Goal: Transaction & Acquisition: Purchase product/service

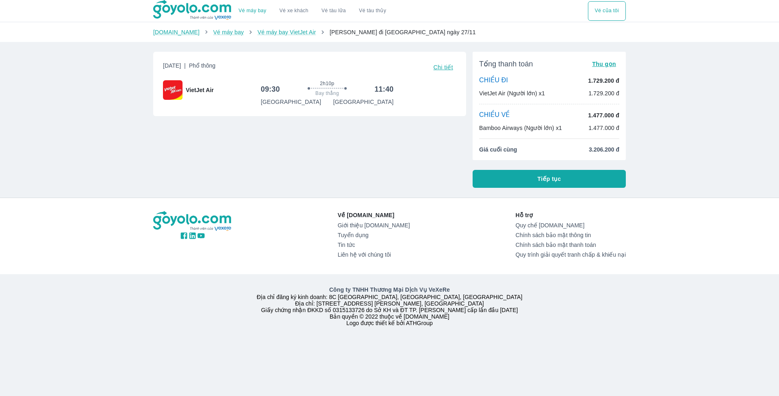
click at [513, 127] on p "Bamboo Airways (Người lớn) x1" at bounding box center [520, 128] width 83 height 8
click at [608, 81] on p "1.729.200 đ" at bounding box center [603, 81] width 31 height 8
click at [564, 178] on button "Tiếp tục" at bounding box center [548, 179] width 153 height 18
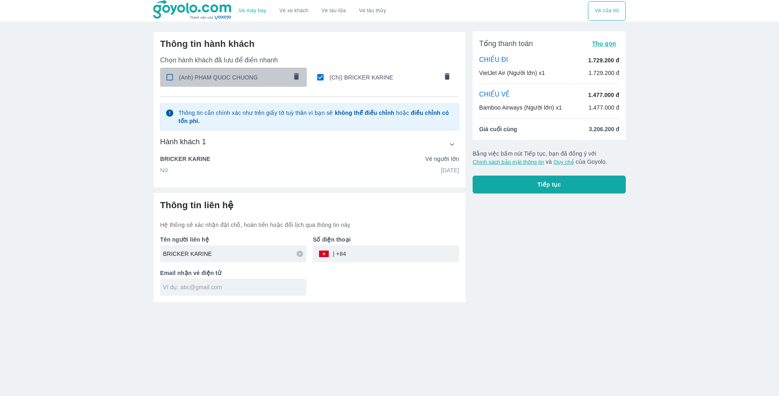
click at [170, 80] on input "checkbox" at bounding box center [170, 77] width 16 height 16
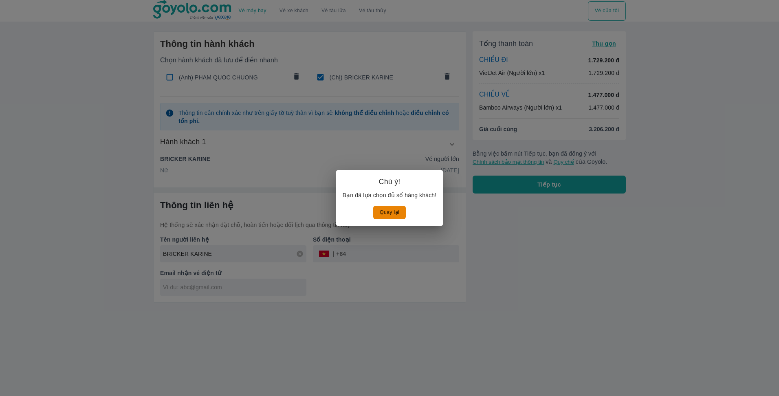
click at [395, 215] on button "Quay lại" at bounding box center [389, 212] width 33 height 13
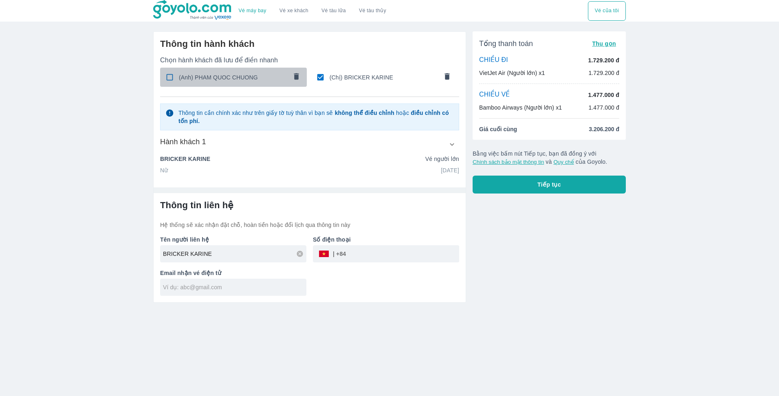
click at [171, 77] on input "checkbox" at bounding box center [170, 77] width 16 height 16
checkbox input "false"
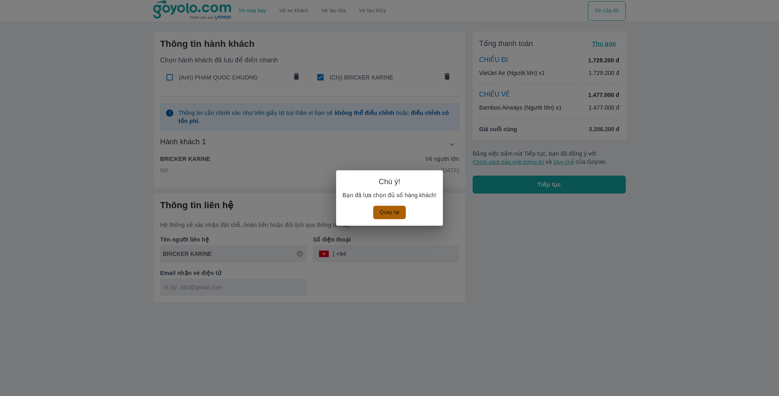
click at [386, 210] on button "Quay lại" at bounding box center [389, 212] width 33 height 13
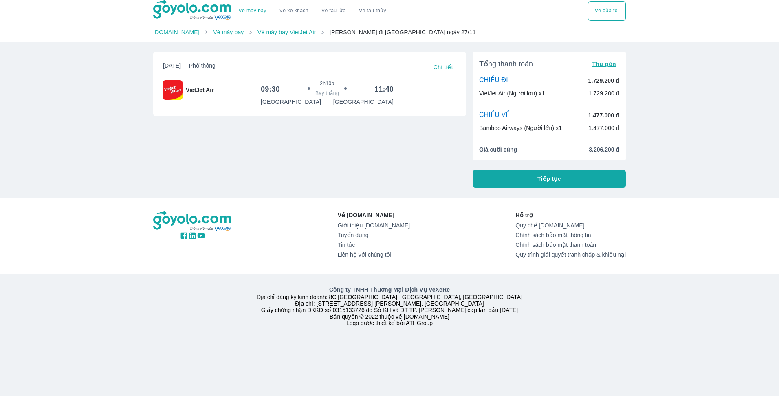
click at [271, 34] on link "Vé máy bay VietJet Air" at bounding box center [286, 32] width 58 height 7
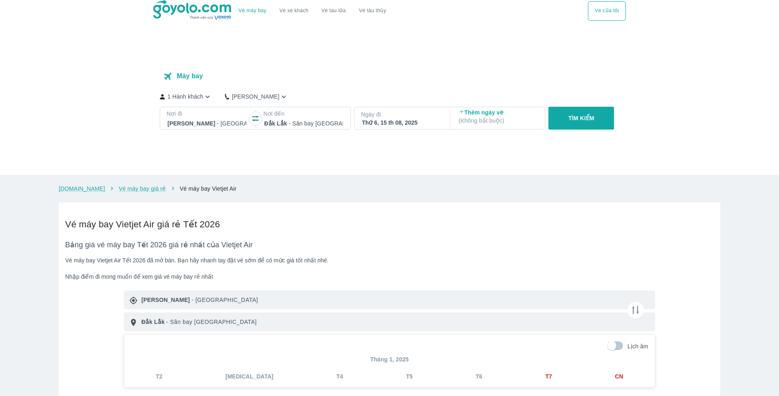
checkbox input "true"
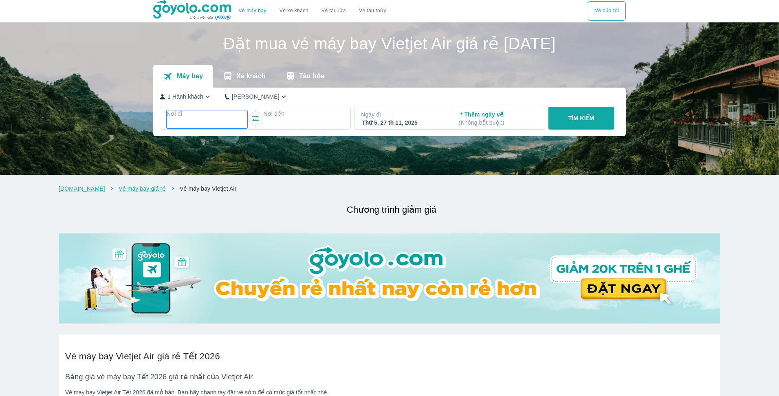
click at [176, 117] on p "Nơi đi" at bounding box center [207, 114] width 81 height 8
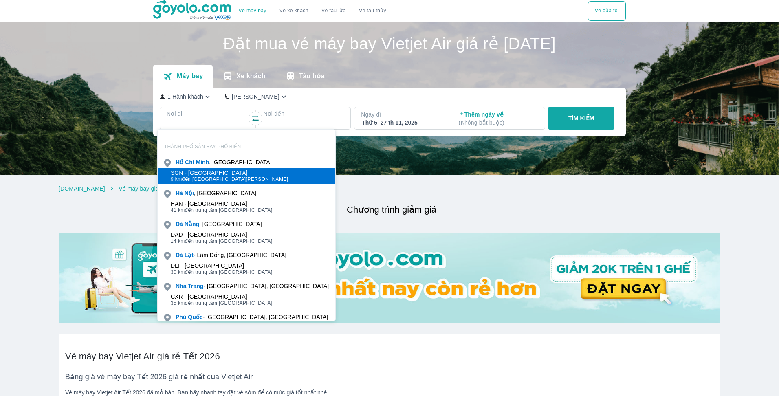
click at [197, 169] on div "SGN - [GEOGRAPHIC_DATA]" at bounding box center [230, 172] width 118 height 7
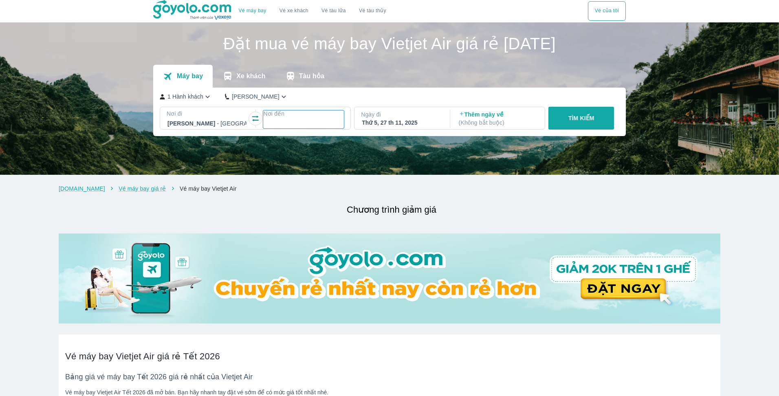
click at [310, 121] on div at bounding box center [303, 124] width 79 height 10
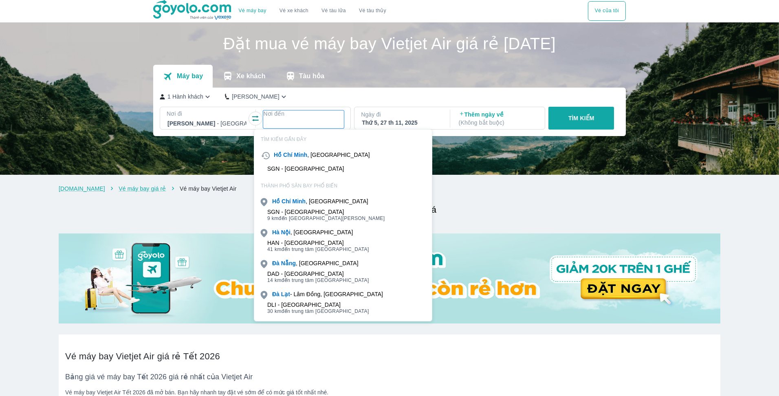
click at [296, 237] on div "[GEOGRAPHIC_DATA] , [GEOGRAPHIC_DATA]" at bounding box center [343, 231] width 178 height 11
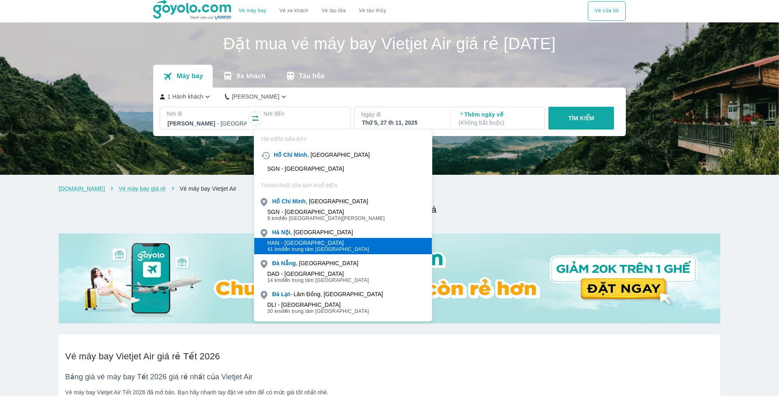
click at [294, 241] on div "HAN - [GEOGRAPHIC_DATA]" at bounding box center [318, 242] width 102 height 7
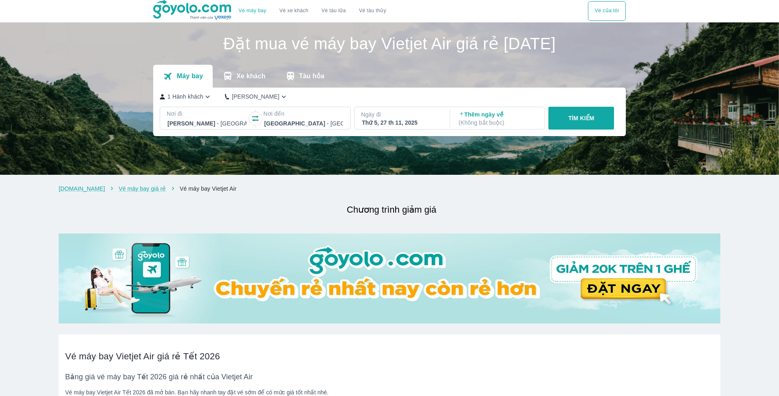
click at [381, 124] on div "Thứ 5, 27 th 11, 2025" at bounding box center [401, 123] width 79 height 8
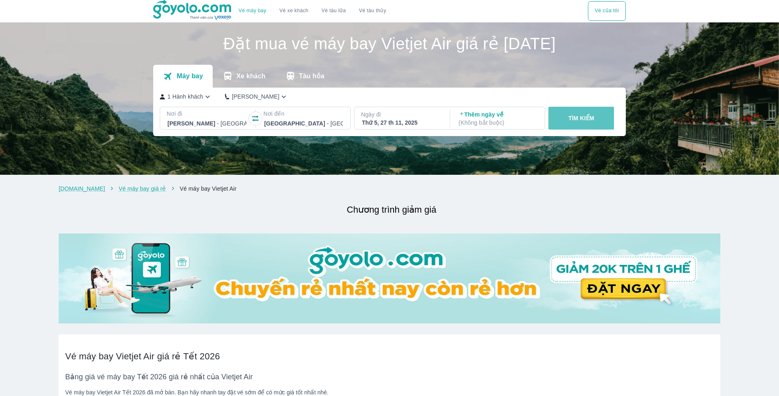
click at [588, 120] on p "TÌM KIẾM" at bounding box center [581, 118] width 26 height 8
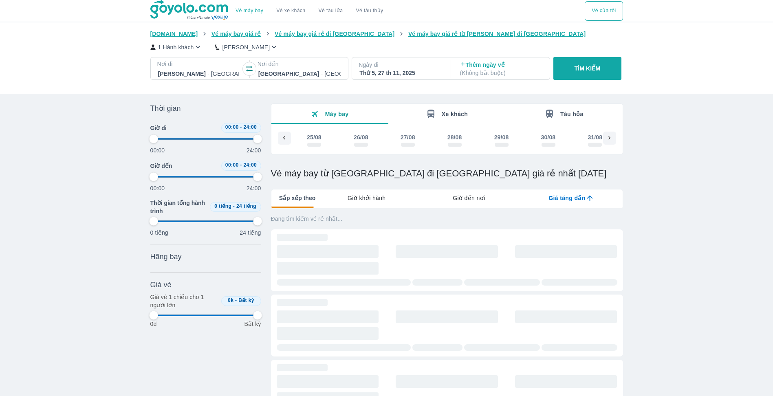
scroll to position [0, 4398]
type input "97.9166666666667"
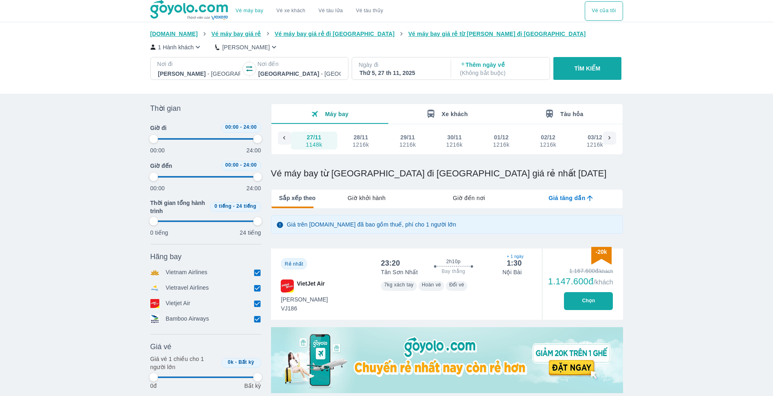
type input "97.9166666666667"
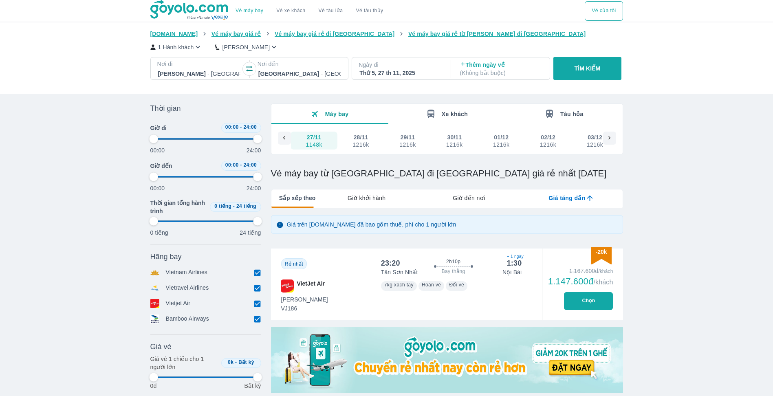
type input "97.9166666666667"
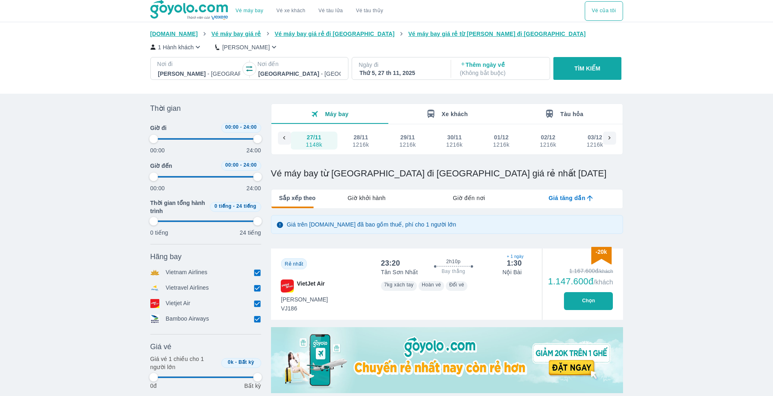
type input "97.9166666666667"
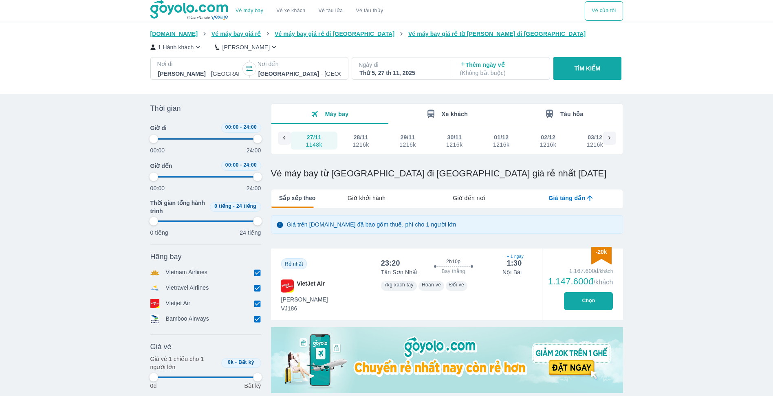
type input "97.9166666666667"
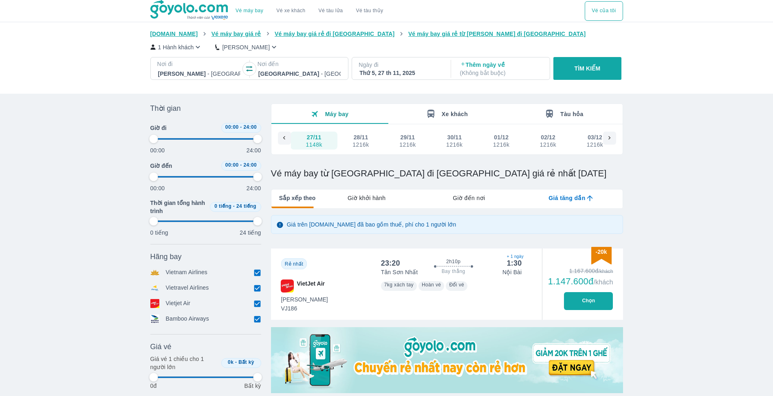
type input "97.9166666666667"
click at [590, 300] on button "Chọn" at bounding box center [588, 301] width 49 height 18
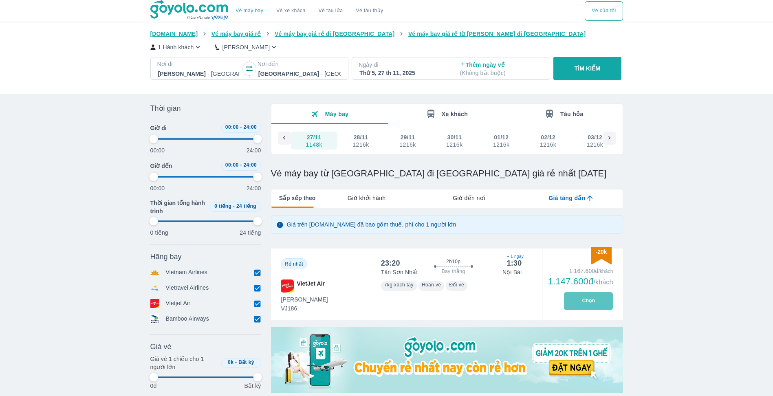
type input "97.9166666666667"
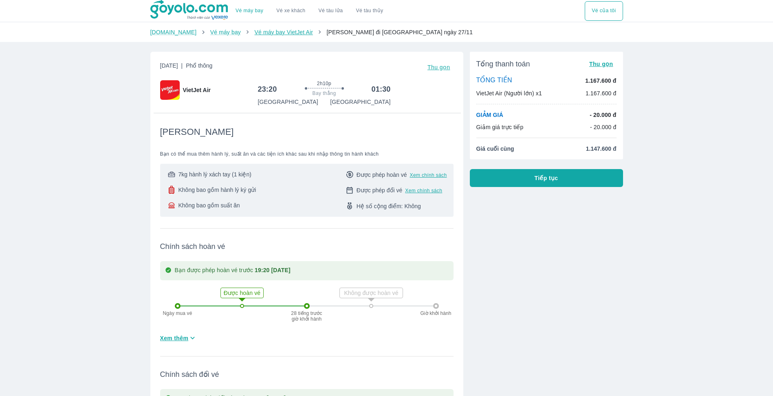
click at [278, 34] on link "Vé máy bay VietJet Air" at bounding box center [283, 32] width 58 height 7
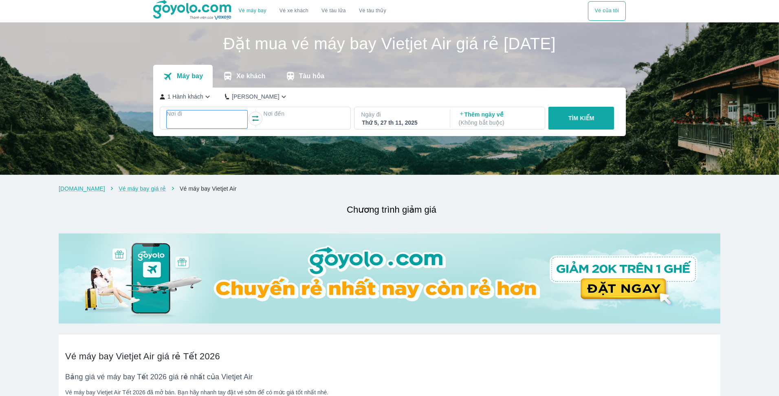
click at [209, 122] on div at bounding box center [206, 124] width 79 height 10
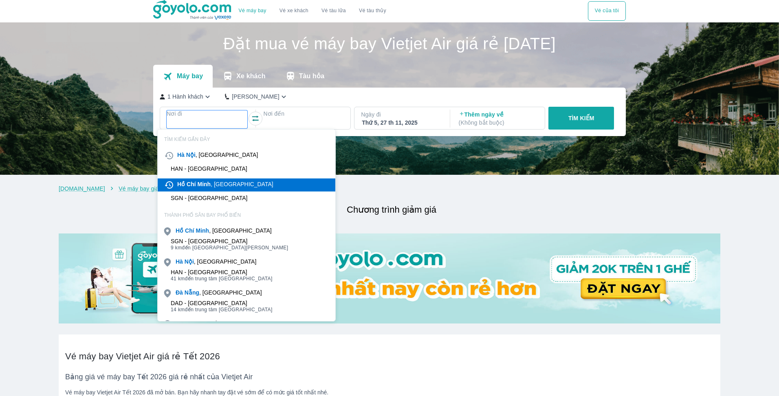
click at [206, 187] on b "Minh" at bounding box center [203, 184] width 13 height 7
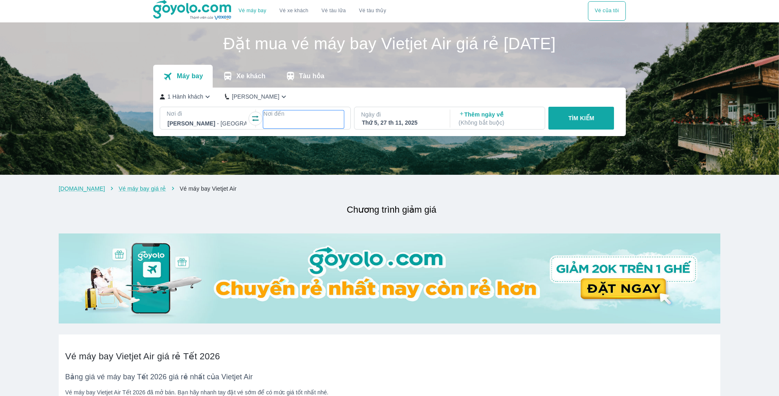
click at [297, 123] on div at bounding box center [303, 124] width 79 height 10
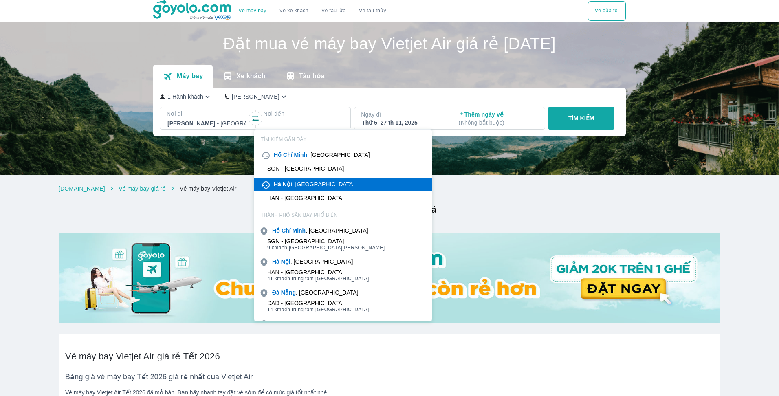
click at [297, 185] on div "[GEOGRAPHIC_DATA] , [GEOGRAPHIC_DATA]" at bounding box center [314, 184] width 81 height 8
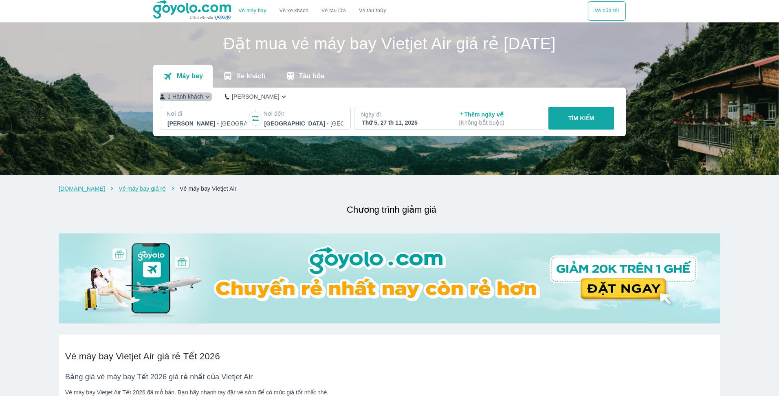
click at [205, 98] on icon "button" at bounding box center [207, 96] width 4 height 2
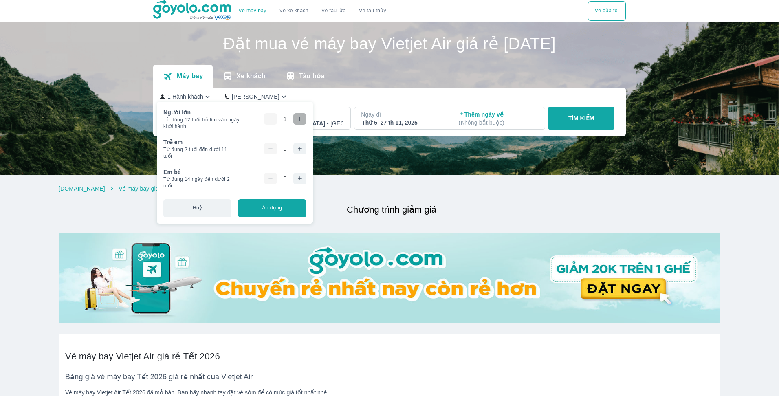
click at [299, 117] on icon "button" at bounding box center [300, 119] width 4 height 4
click at [574, 120] on p "TÌM KIẾM" at bounding box center [581, 118] width 26 height 8
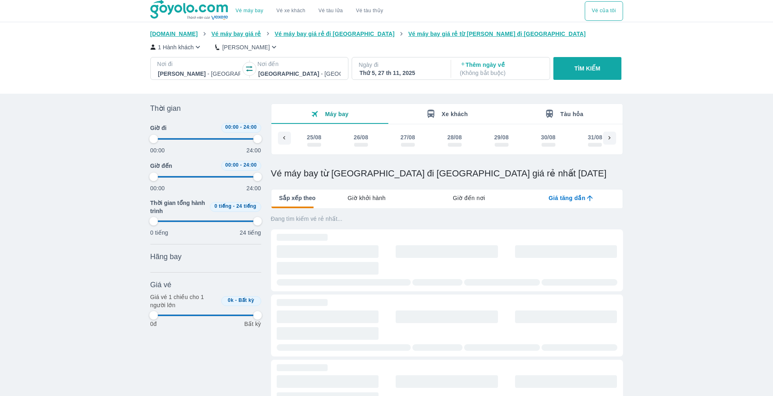
type input "97.9166666666667"
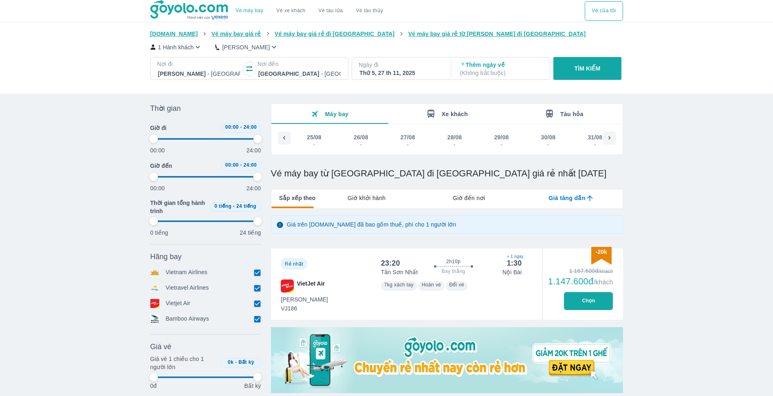
scroll to position [0, 4398]
type input "97.9166666666667"
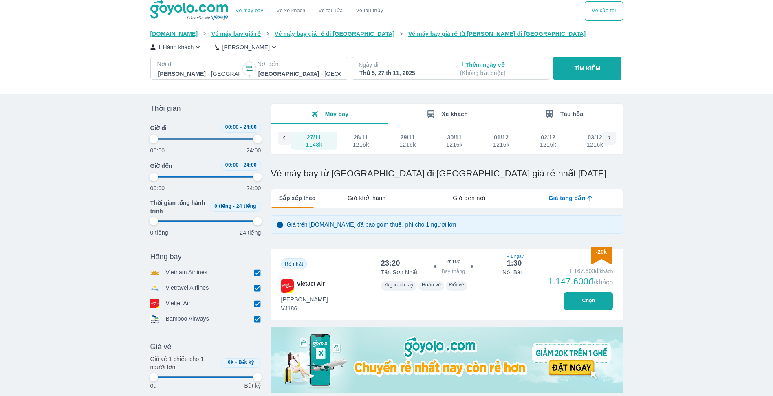
type input "97.9166666666667"
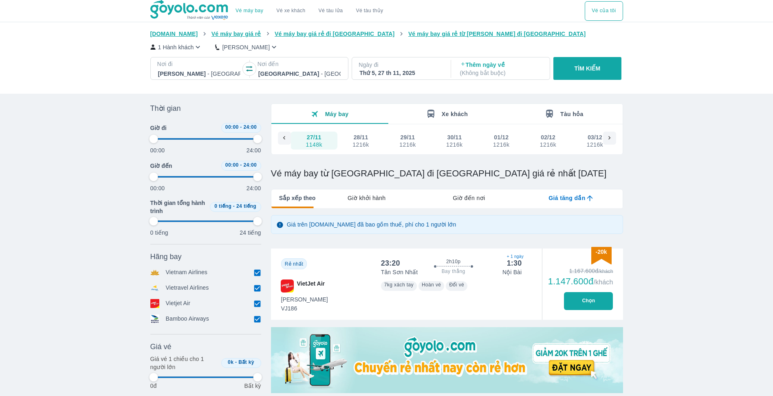
type input "97.9166666666667"
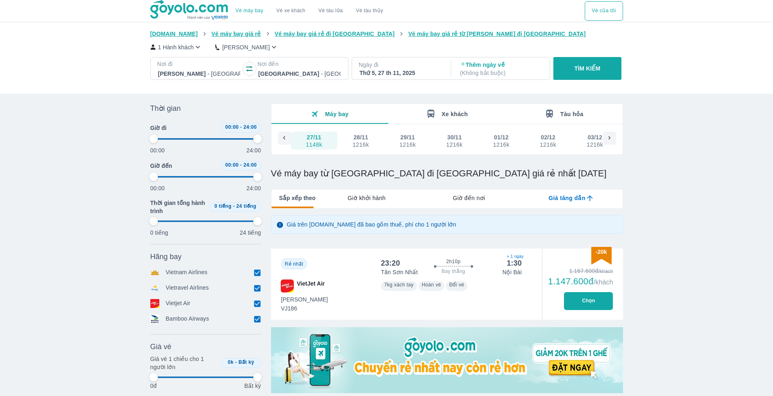
type input "97.9166666666667"
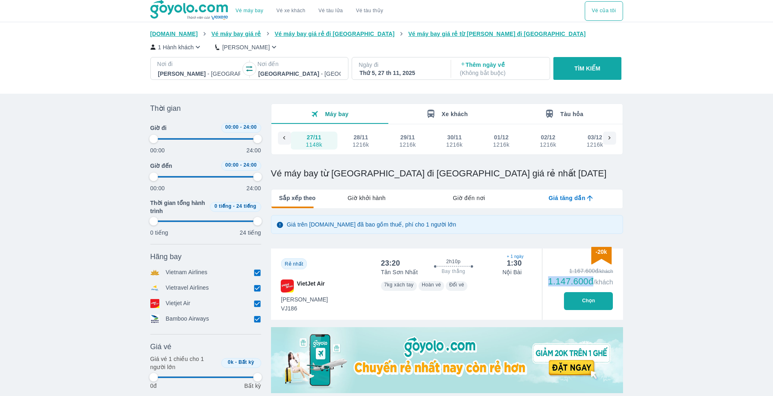
type input "97.9166666666667"
drag, startPoint x: 549, startPoint y: 278, endPoint x: 591, endPoint y: 279, distance: 42.4
click at [591, 279] on div "1.167.600đ /khách 1.147.600đ /khách Chọn" at bounding box center [582, 283] width 81 height 71
type input "97.9166666666667"
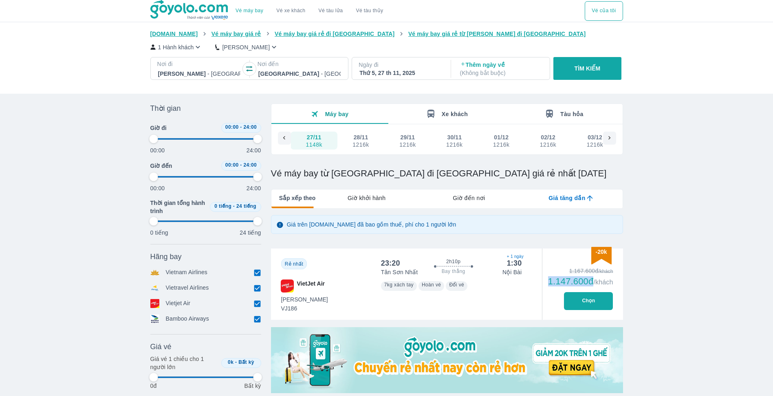
type input "97.9166666666667"
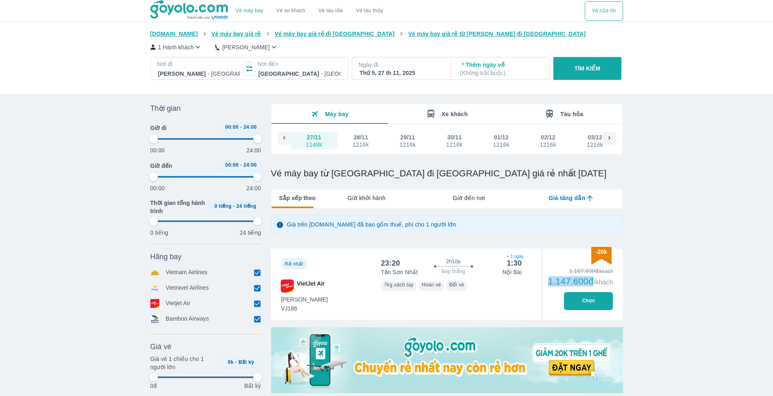
drag, startPoint x: 591, startPoint y: 279, endPoint x: 546, endPoint y: 279, distance: 45.2
click at [546, 279] on div "1.167.600đ /khách 1.147.600đ /khách Chọn" at bounding box center [582, 283] width 81 height 71
type input "97.9166666666667"
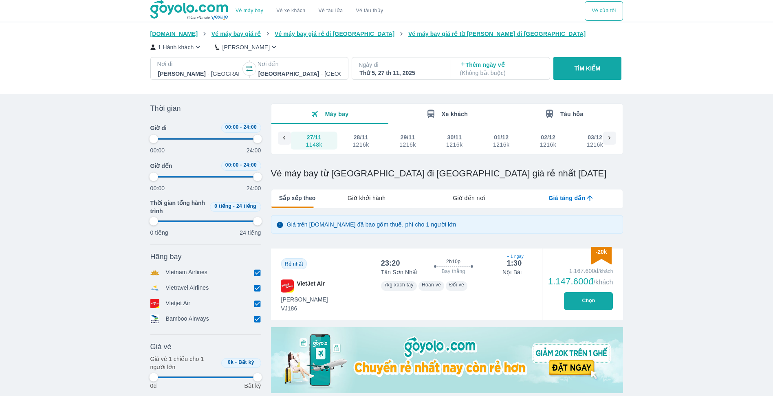
type input "97.9166666666667"
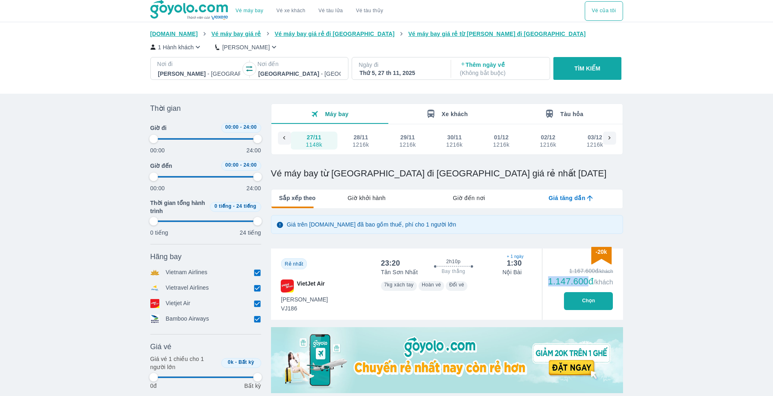
type input "97.9166666666667"
drag, startPoint x: 547, startPoint y: 279, endPoint x: 585, endPoint y: 282, distance: 38.0
click at [585, 282] on div "1.167.600đ /khách 1.147.600đ /khách Chọn" at bounding box center [582, 283] width 81 height 71
type input "97.9166666666667"
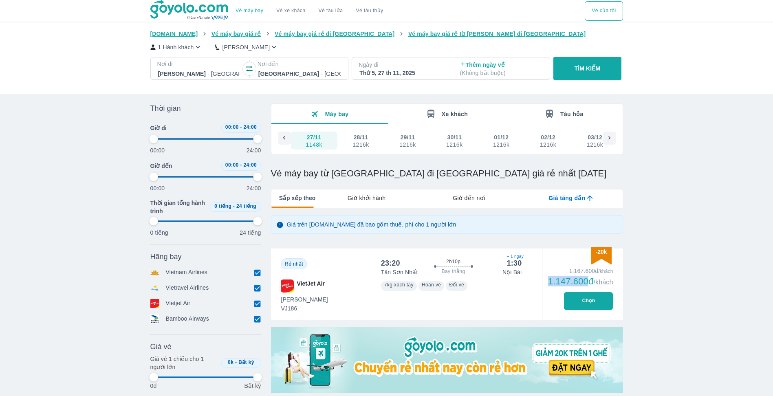
type input "97.9166666666667"
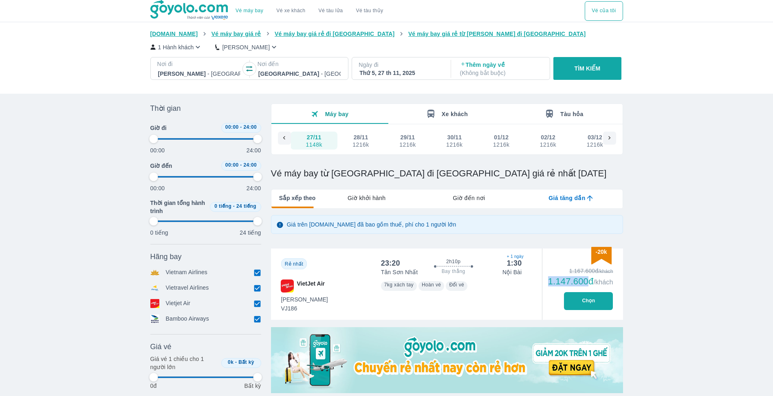
type input "97.9166666666667"
drag, startPoint x: 585, startPoint y: 282, endPoint x: 570, endPoint y: 281, distance: 15.5
type input "97.9166666666667"
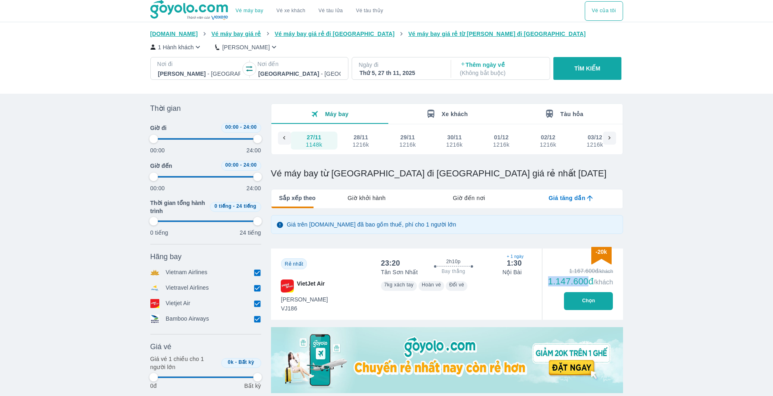
type input "97.9166666666667"
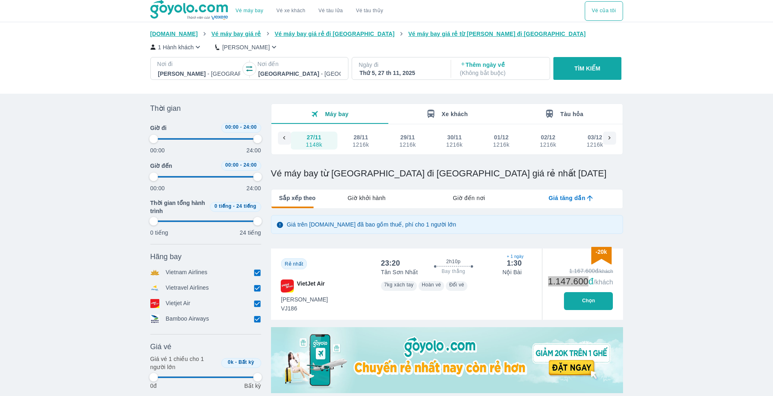
type input "97.9166666666667"
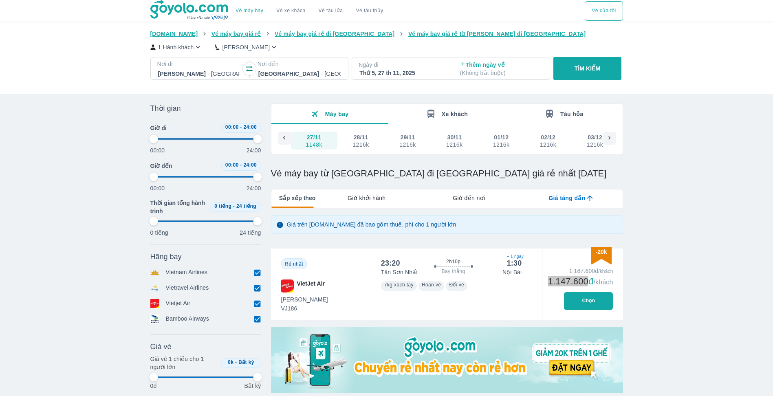
type input "97.9166666666667"
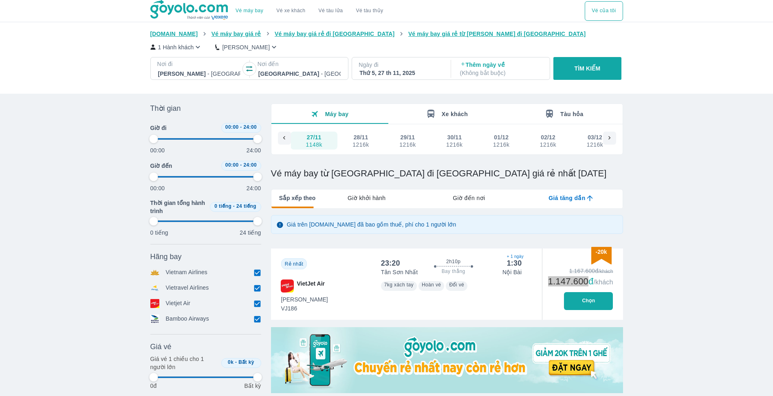
type input "97.9166666666667"
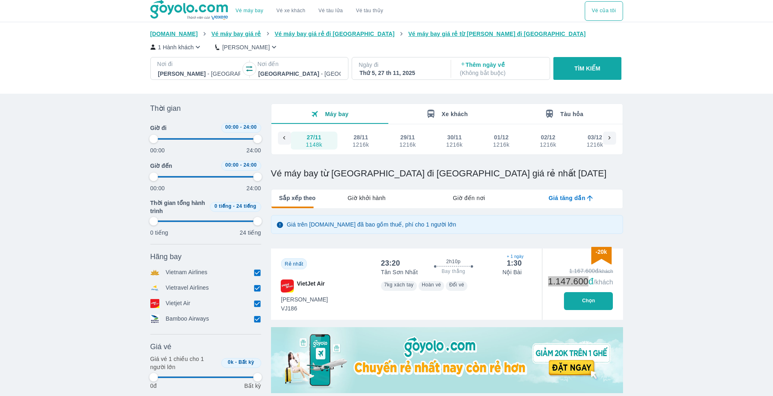
type input "97.9166666666667"
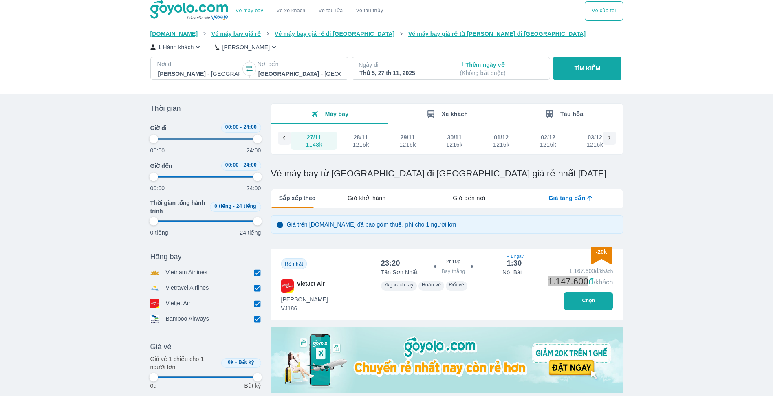
type input "97.9166666666667"
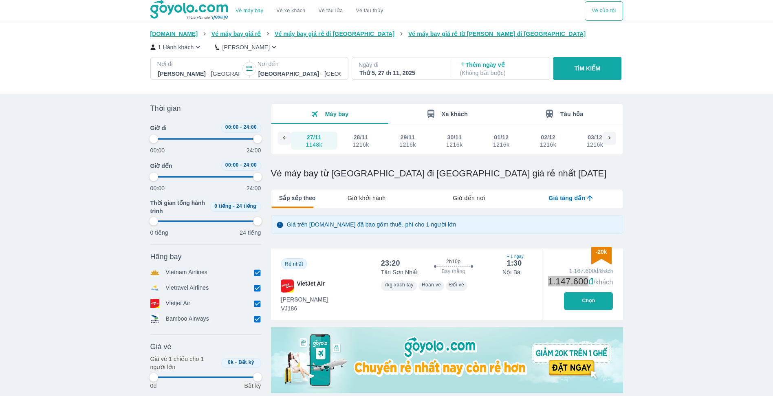
type input "97.9166666666667"
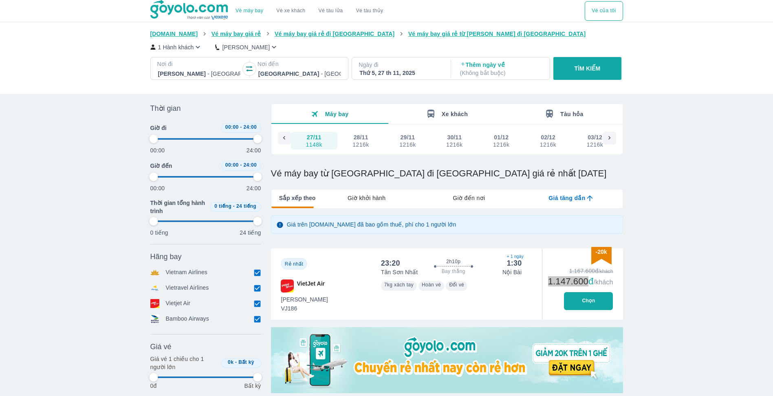
type input "97.9166666666667"
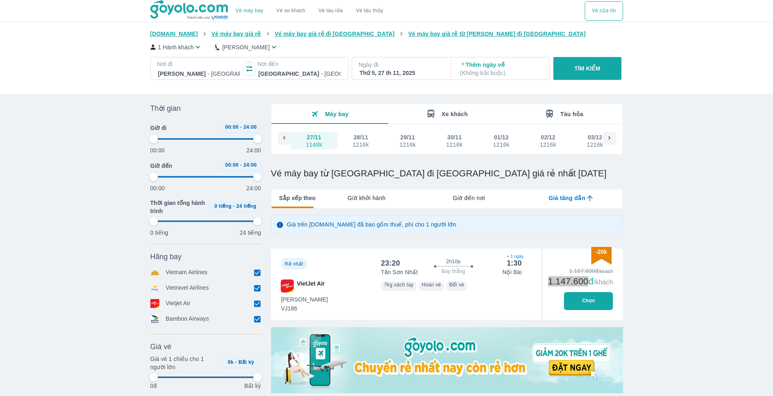
type input "97.9166666666667"
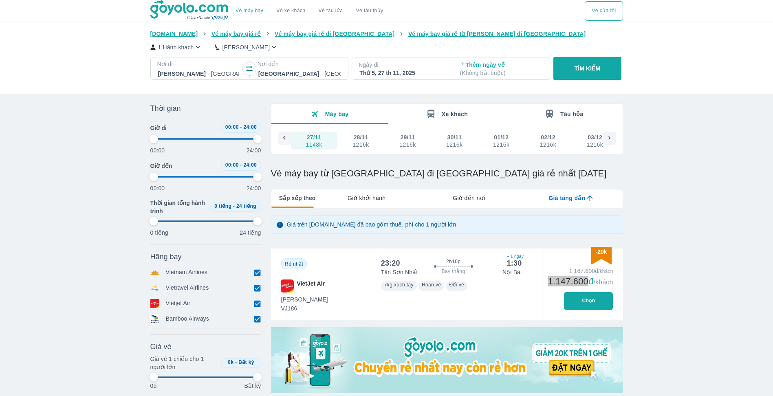
type input "97.9166666666667"
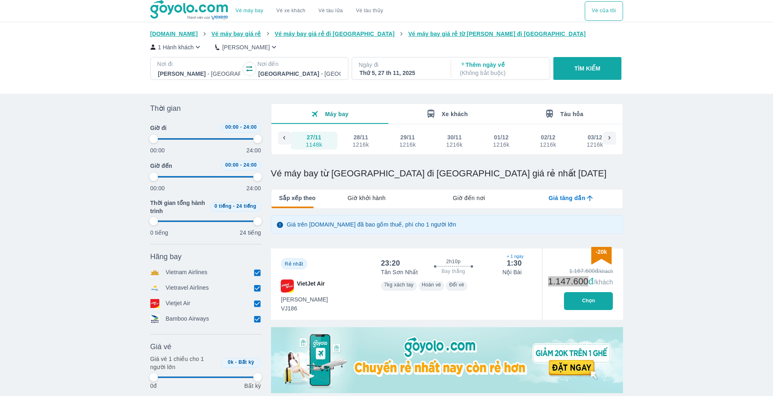
type input "97.9166666666667"
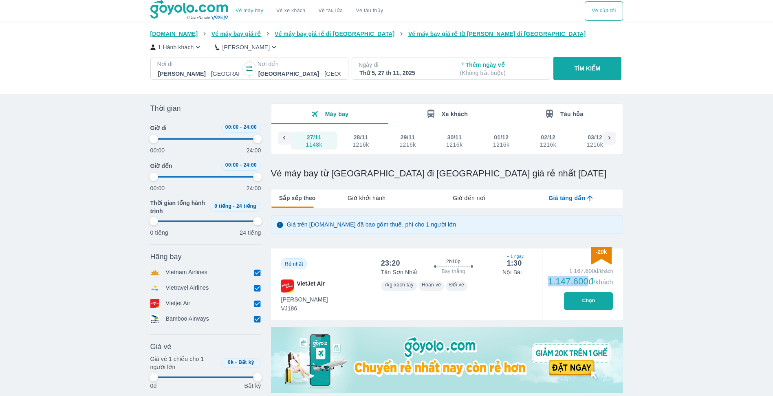
type input "97.9166666666667"
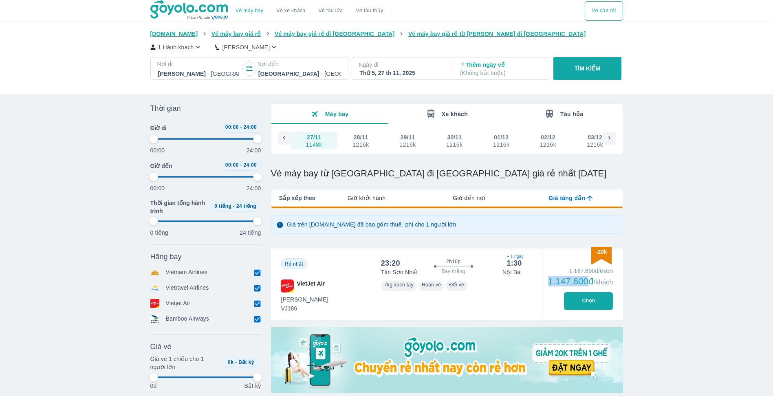
type input "97.9166666666667"
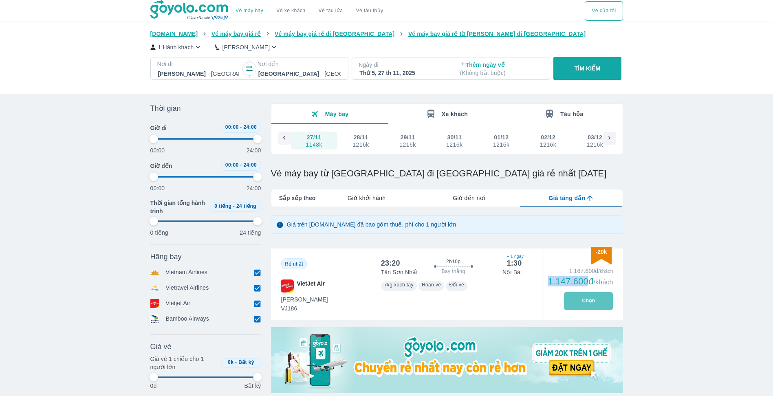
type input "97.9166666666667"
click at [586, 300] on button "Chọn" at bounding box center [588, 301] width 49 height 18
type input "97.9166666666667"
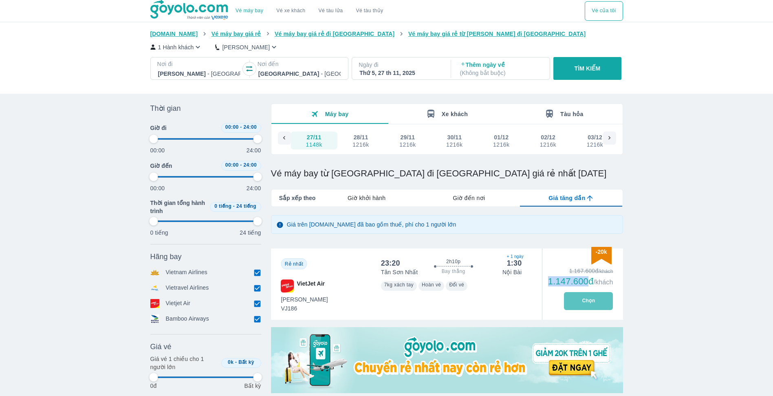
type input "97.9166666666667"
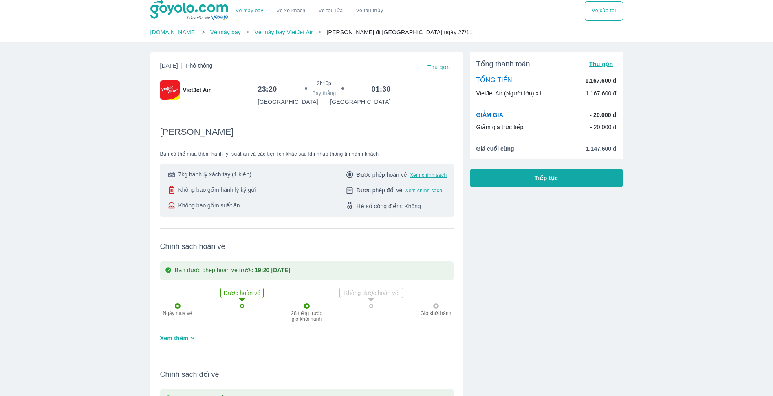
click at [268, 97] on div "23:20 2h10p Bay thẳng 01:30" at bounding box center [324, 89] width 133 height 18
click at [255, 31] on link "Vé máy bay VietJet Air" at bounding box center [283, 32] width 58 height 7
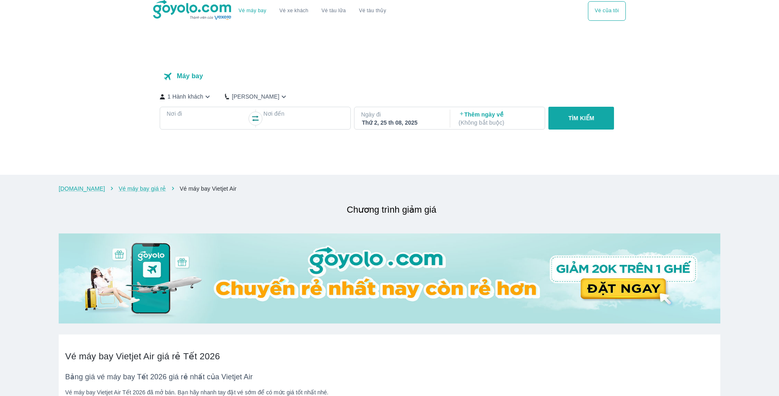
checkbox input "true"
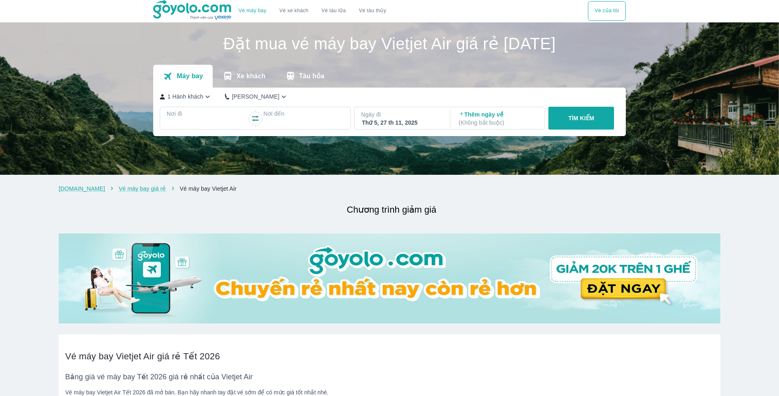
click at [204, 99] on icon "button" at bounding box center [207, 96] width 9 height 9
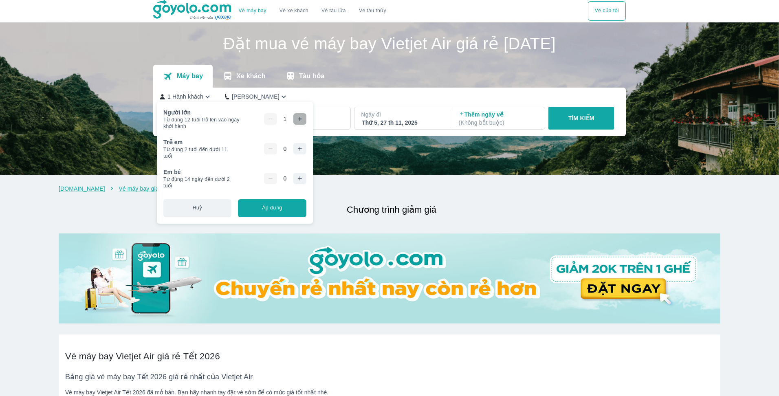
click at [298, 119] on icon "button" at bounding box center [299, 119] width 7 height 7
click at [272, 209] on button "Áp dụng" at bounding box center [272, 208] width 68 height 18
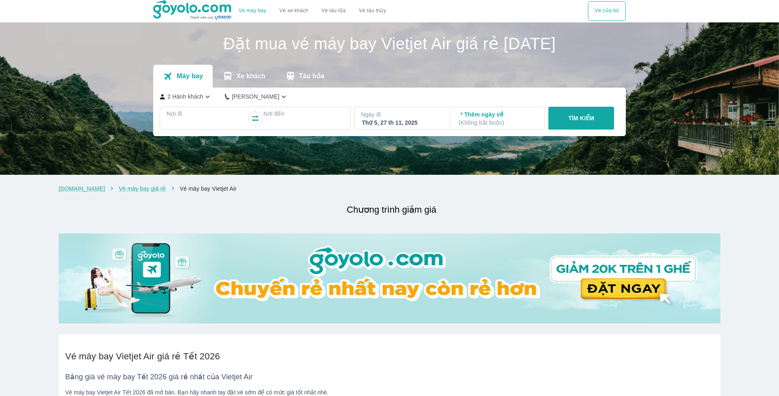
click at [575, 121] on div "TÌM KIẾM" at bounding box center [579, 118] width 69 height 23
click at [197, 124] on div at bounding box center [206, 124] width 79 height 10
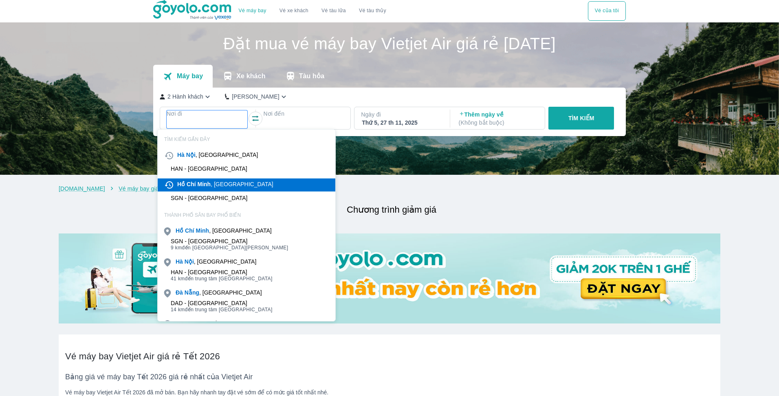
click at [202, 187] on b "Minh" at bounding box center [203, 184] width 13 height 7
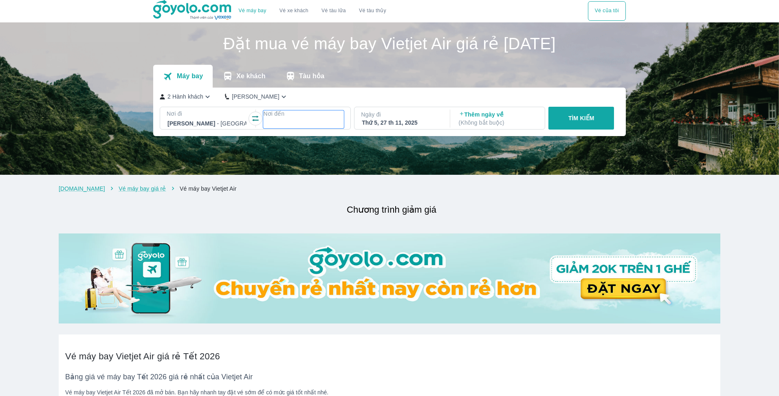
click at [288, 118] on p "Nơi đến" at bounding box center [303, 114] width 81 height 8
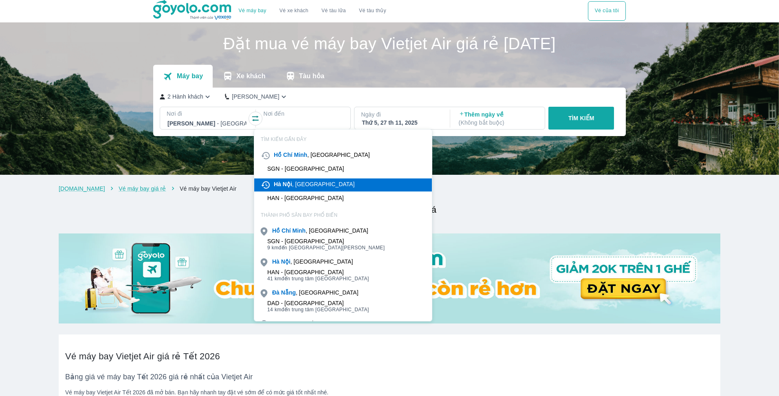
click at [294, 187] on div "[GEOGRAPHIC_DATA] , [GEOGRAPHIC_DATA]" at bounding box center [314, 184] width 81 height 8
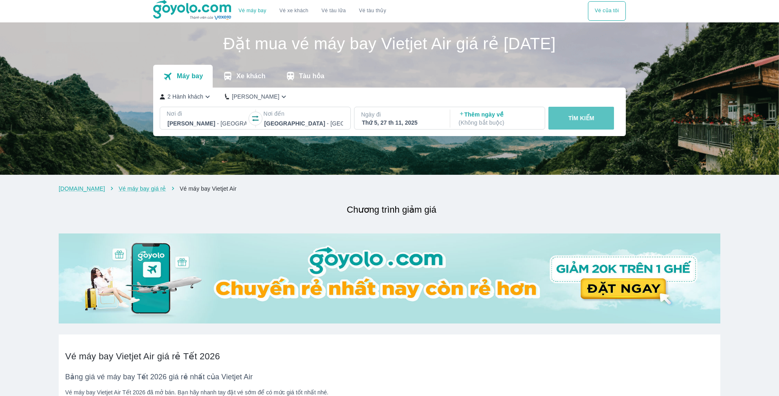
click at [573, 116] on p "TÌM KIẾM" at bounding box center [581, 118] width 26 height 8
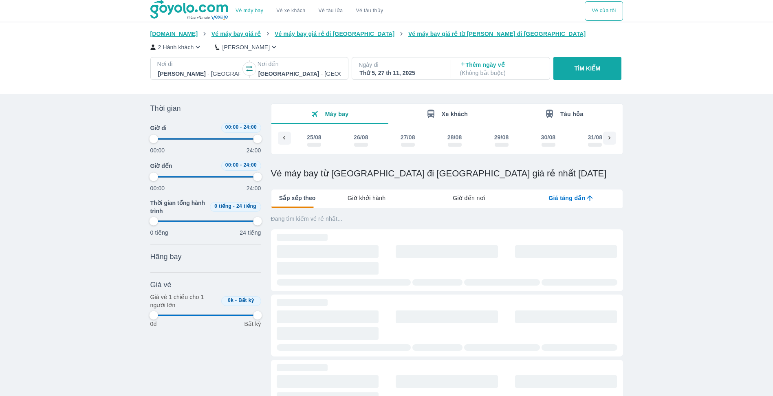
type input "97.9166666666667"
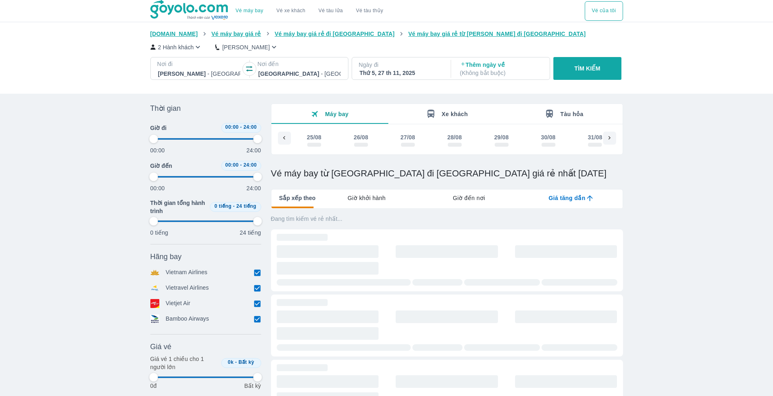
scroll to position [0, 4398]
type input "97.9166666666667"
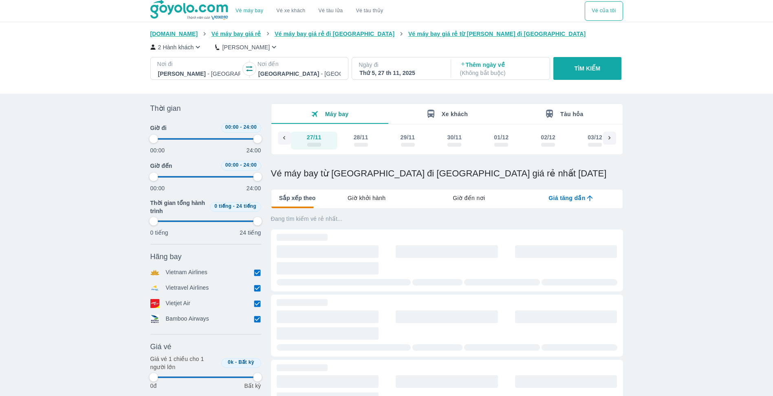
type input "97.9166666666667"
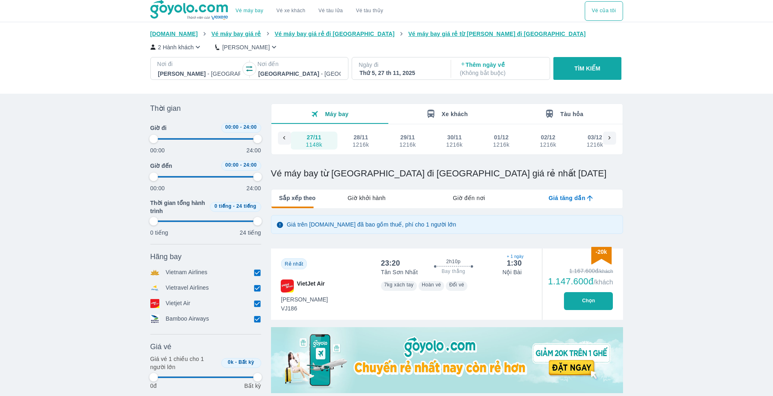
type input "97.9166666666667"
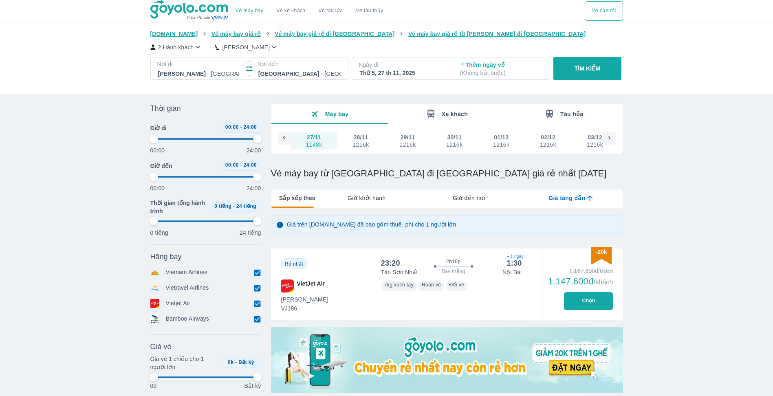
type input "97.9166666666667"
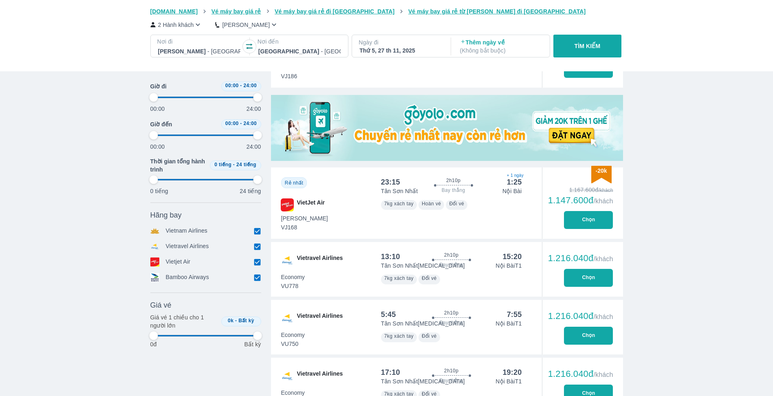
scroll to position [244, 0]
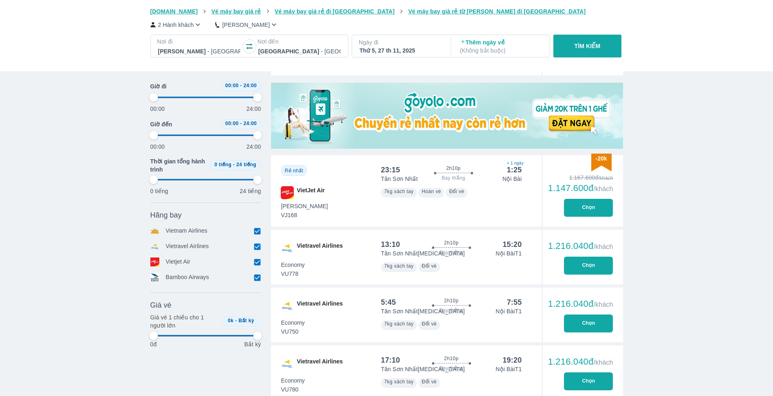
type input "97.9166666666667"
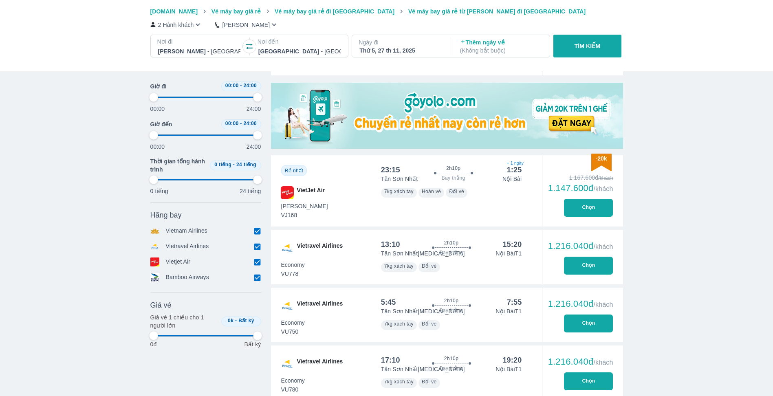
type input "97.9166666666667"
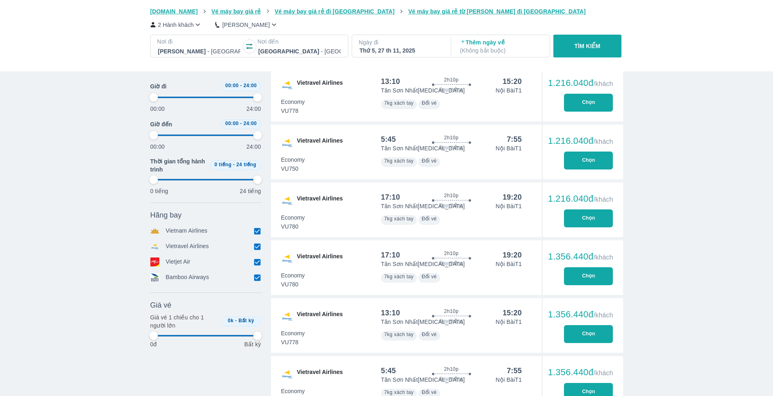
type input "97.9166666666667"
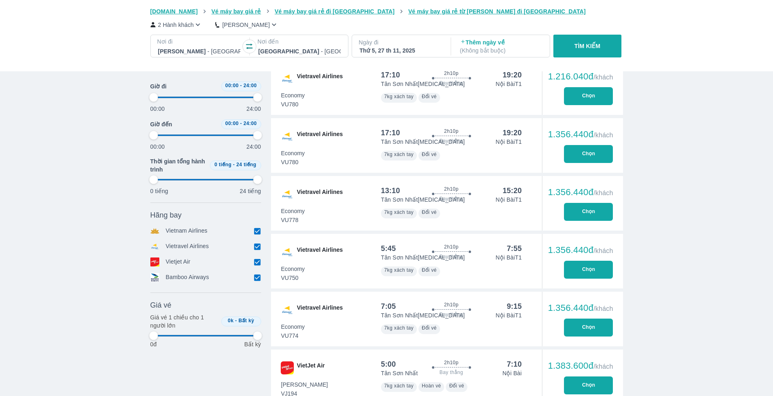
type input "97.9166666666667"
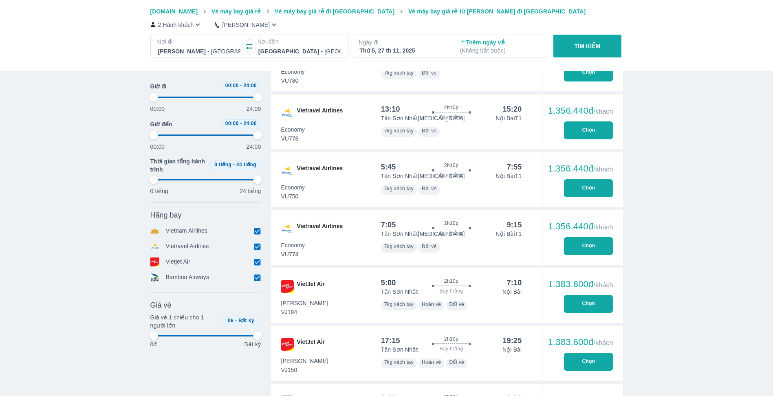
type input "97.9166666666667"
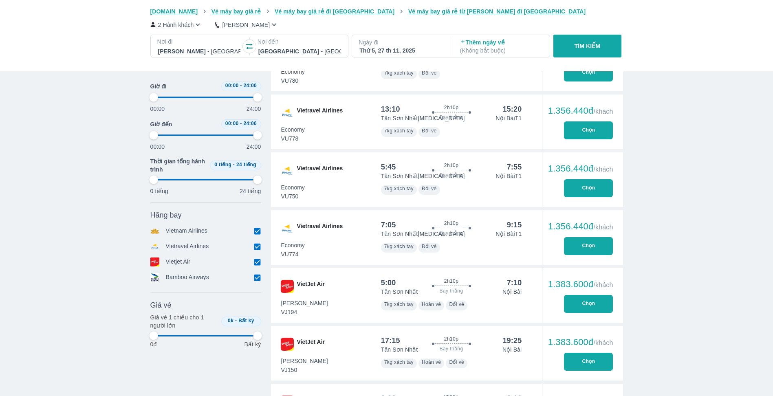
type input "97.9166666666667"
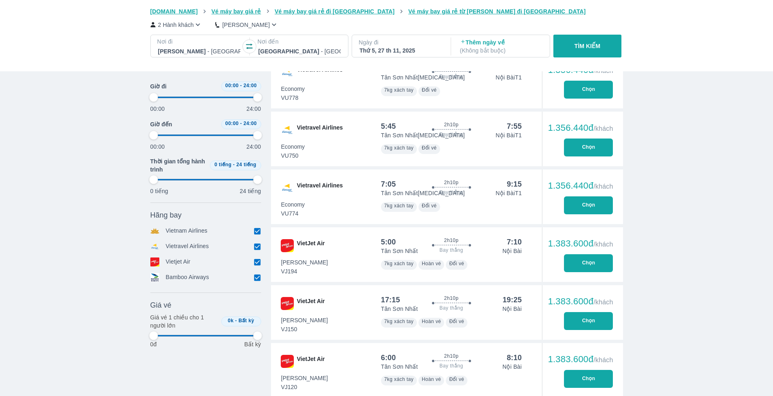
type input "97.9166666666667"
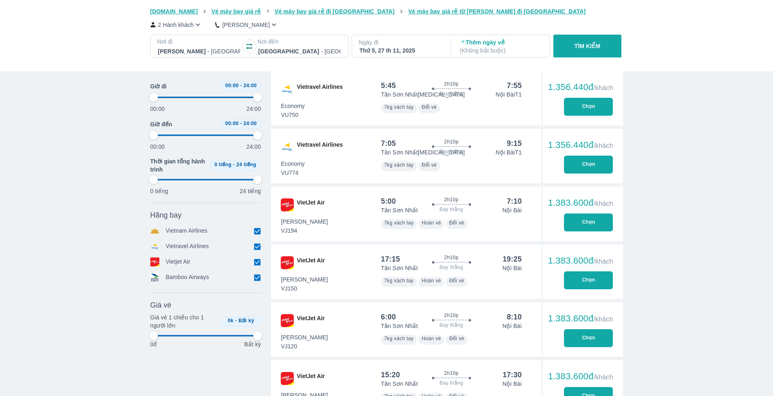
type input "97.9166666666667"
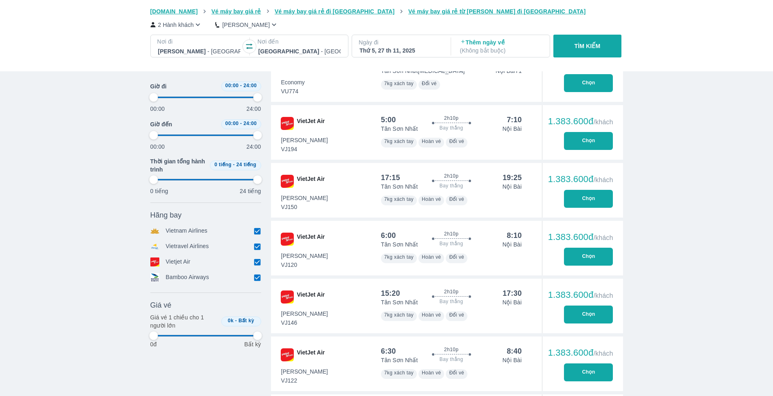
type input "97.9166666666667"
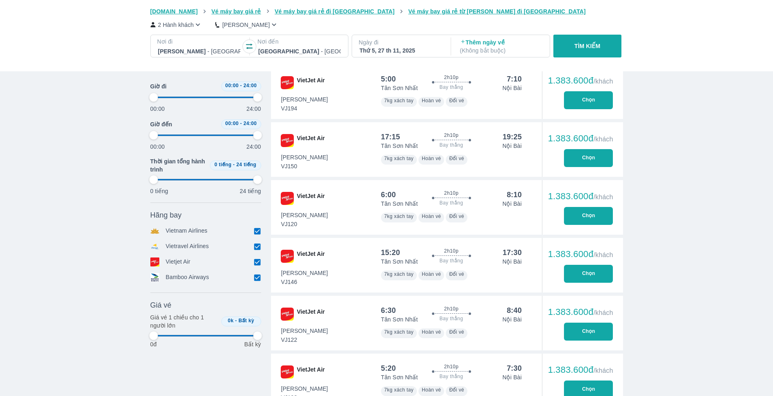
type input "97.9166666666667"
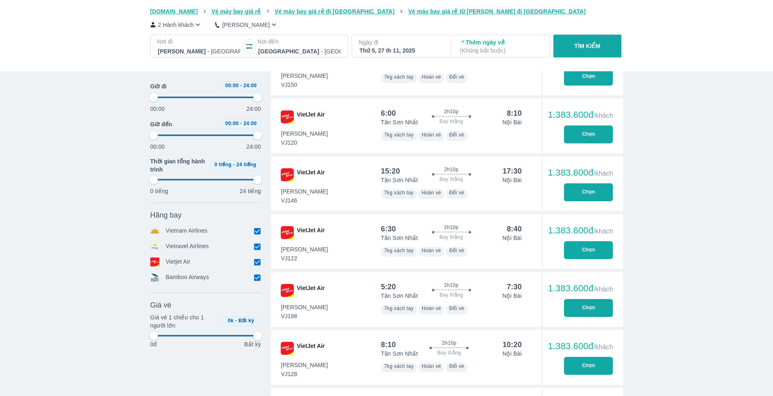
type input "97.9166666666667"
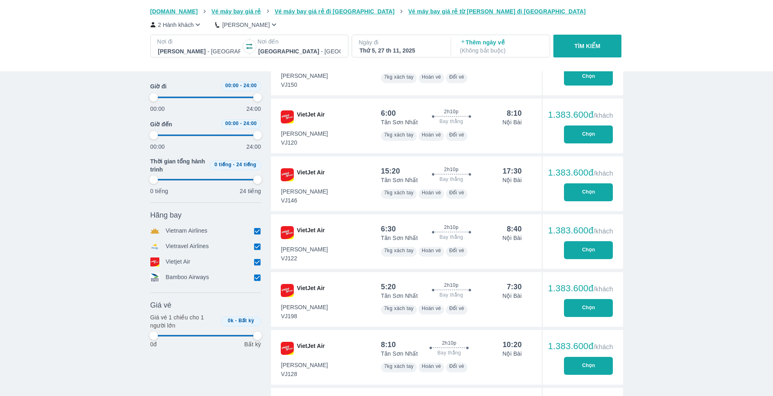
type input "97.9166666666667"
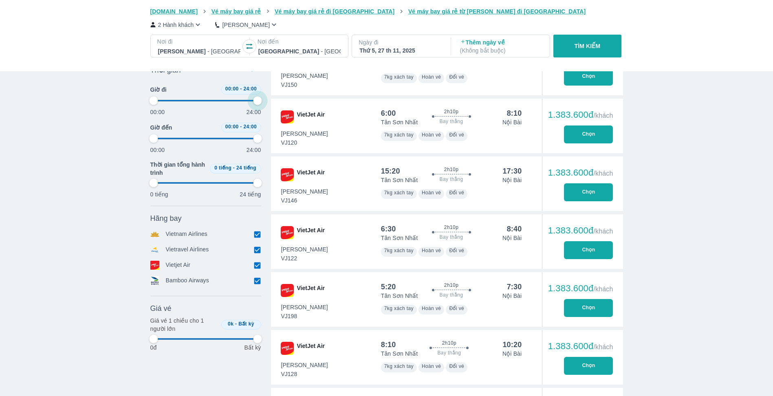
type input "97.9166666666667"
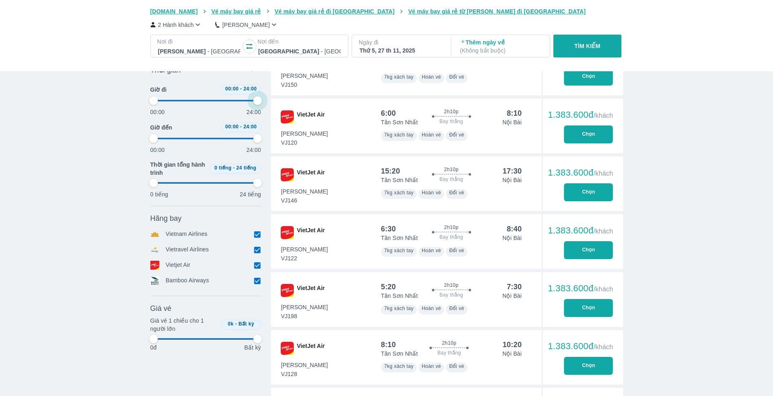
type input "97.9166666666667"
type input "95.8333333333333"
type input "97.9166666666667"
type input "93.75"
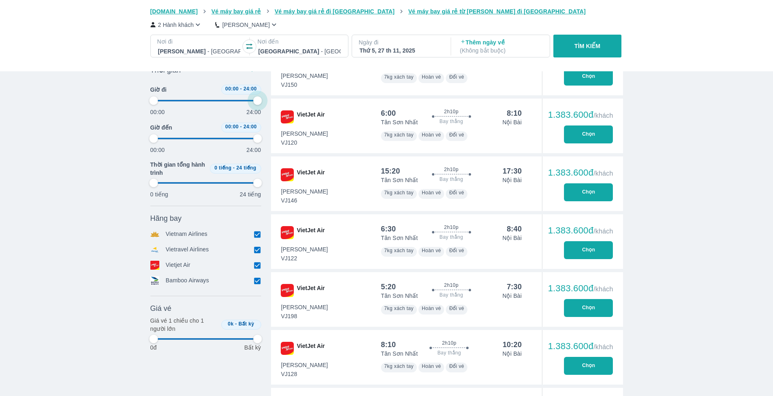
type input "97.9166666666667"
type input "91.6666666666667"
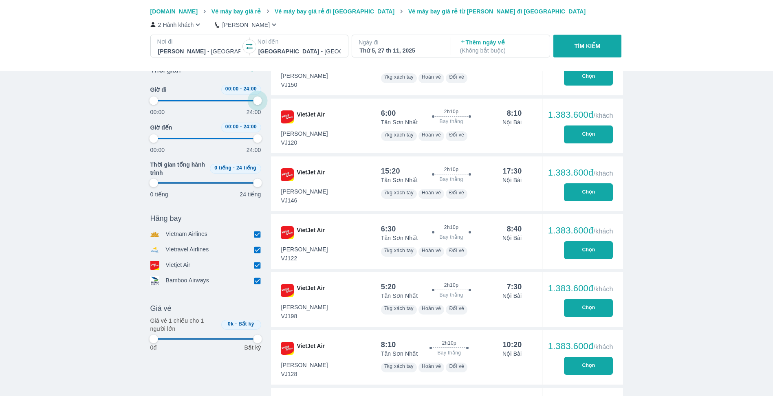
type input "97.9166666666667"
type input "89.5833333333333"
type input "97.9166666666667"
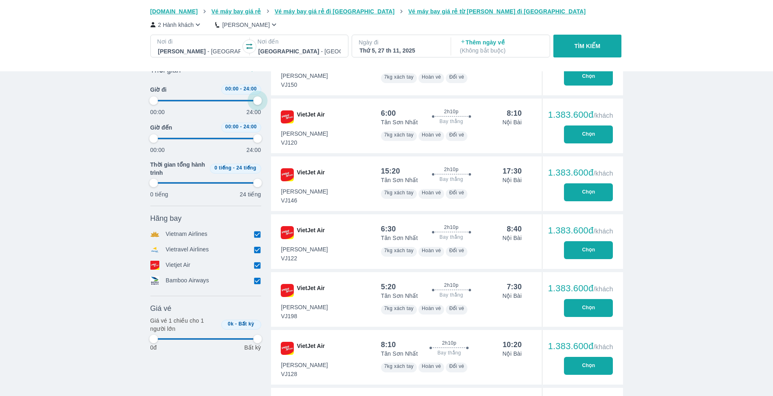
type input "87.5"
type input "97.9166666666667"
type input "77.0833333333333"
type input "97.9166666666667"
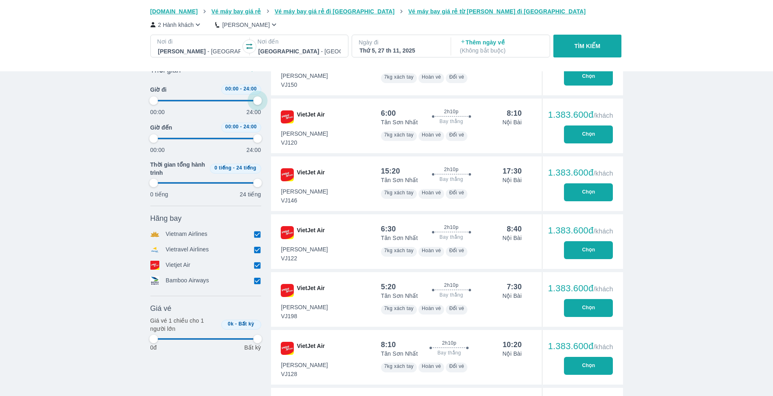
type input "97.9166666666667"
type input "58.3333333333333"
type input "97.9166666666667"
type input "43.75"
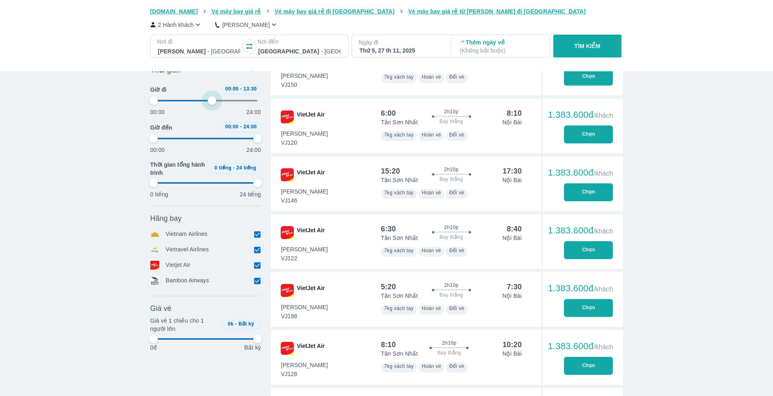
type input "97.9166666666667"
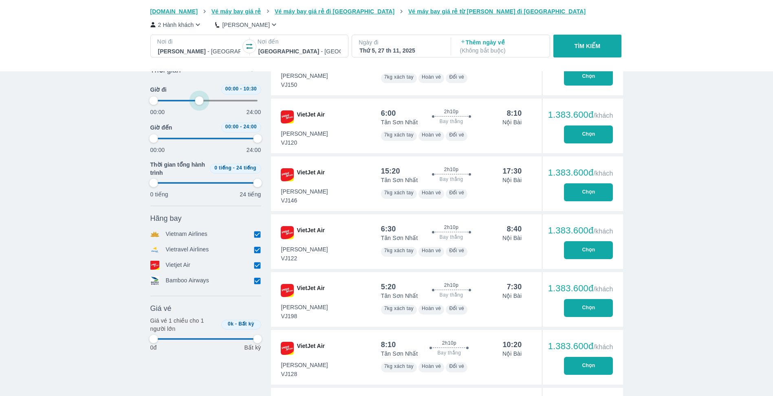
type input "97.9166666666667"
type input "41.6666666666667"
type input "97.9166666666667"
type input "41.6666666666667"
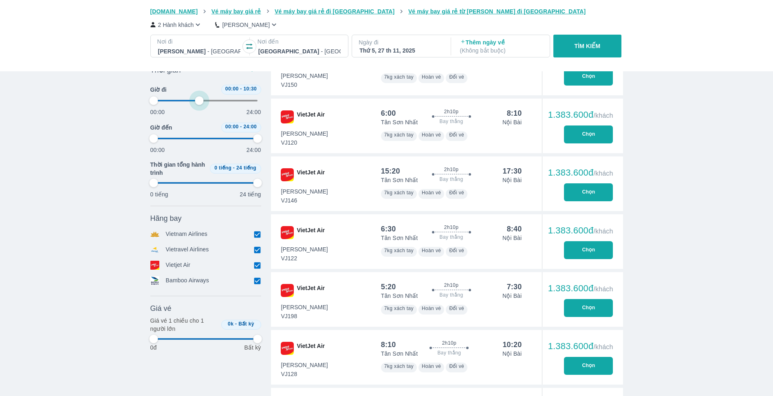
type input "97.9166666666667"
type input "41.6666666666667"
type input "97.9166666666667"
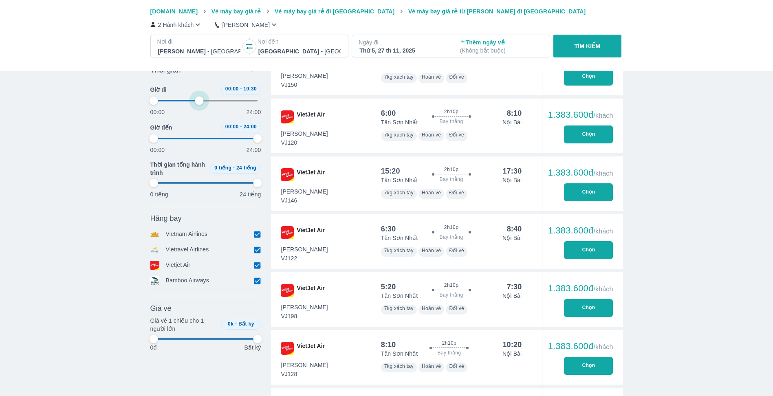
type input "87.5"
type input "97.9166666666667"
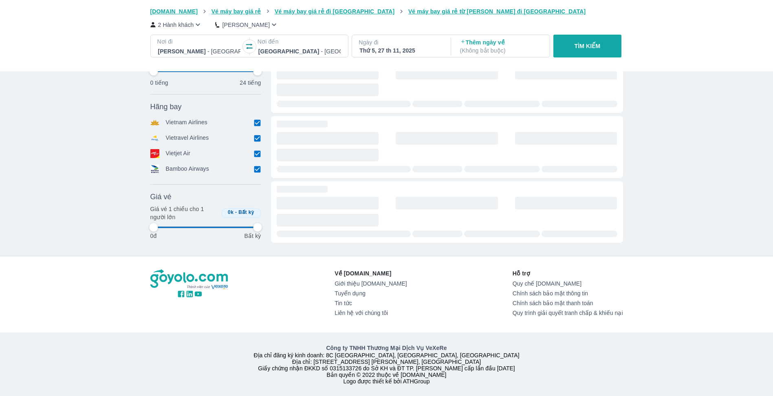
scroll to position [190, 0]
type input "97.9166666666667"
type input "50"
type input "97.9166666666667"
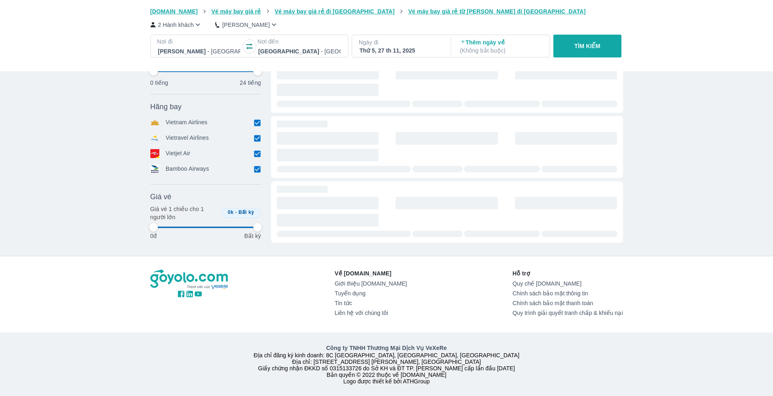
type input "97.9166666666667"
drag, startPoint x: 257, startPoint y: 101, endPoint x: 198, endPoint y: 103, distance: 59.1
click at [198, 103] on div "Thời gian Bỏ lọc Giờ đi 00:00 - 18:00 00:00 24:00 Giờ đến 00:00 - 24:00 00:00 2…" at bounding box center [205, 96] width 111 height 292
type input "41.6666666666667"
type input "97.9166666666667"
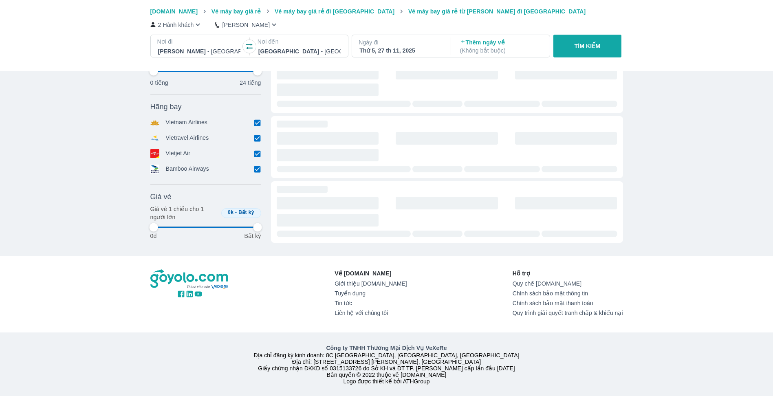
type input "97.9166666666667"
type input "41.6666666666667"
type input "97.9166666666667"
type input "41.6666666666667"
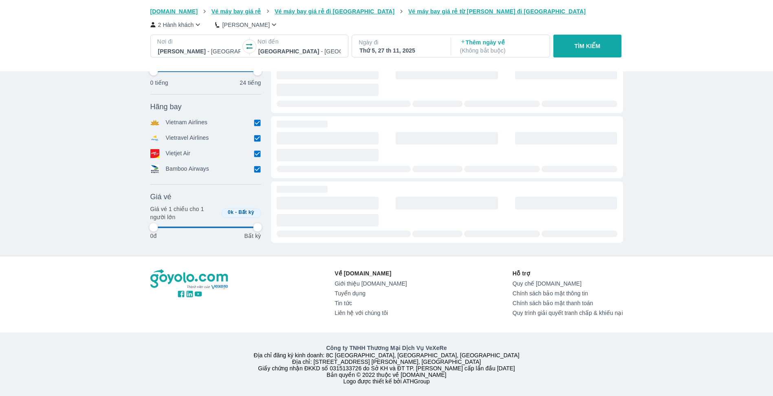
type input "97.9166666666667"
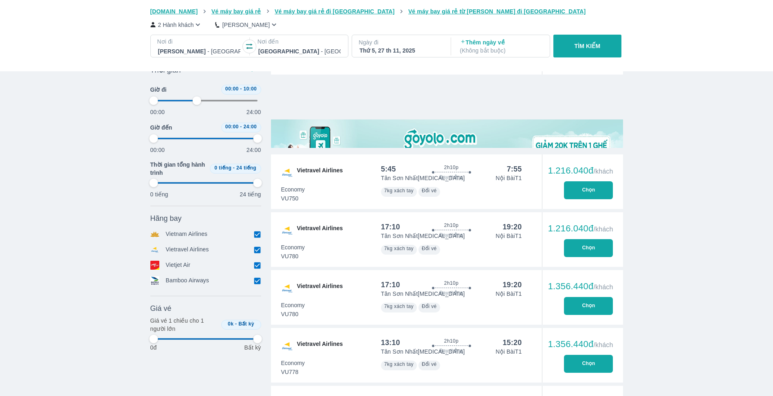
type input "41.6666666666667"
type input "97.9166666666667"
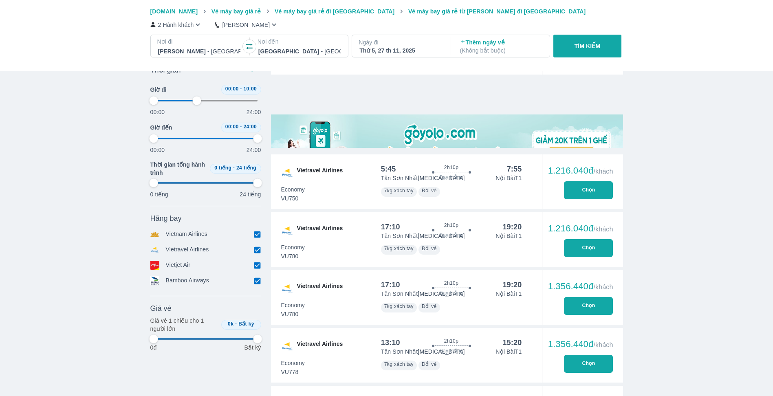
scroll to position [733, 0]
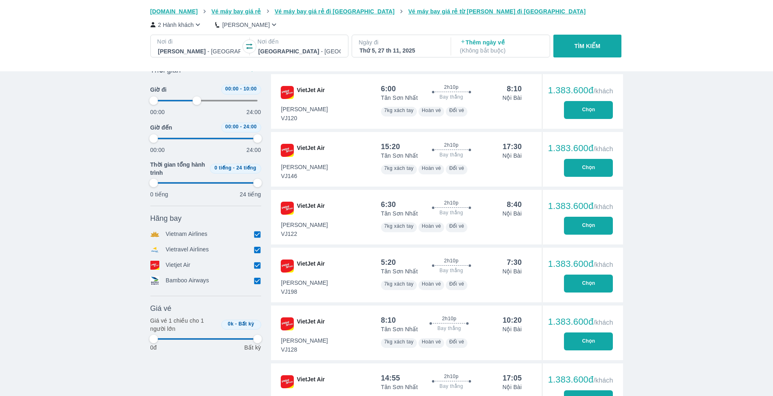
type input "41.6666666666667"
type input "97.9166666666667"
type input "41.6666666666667"
type input "97.9166666666667"
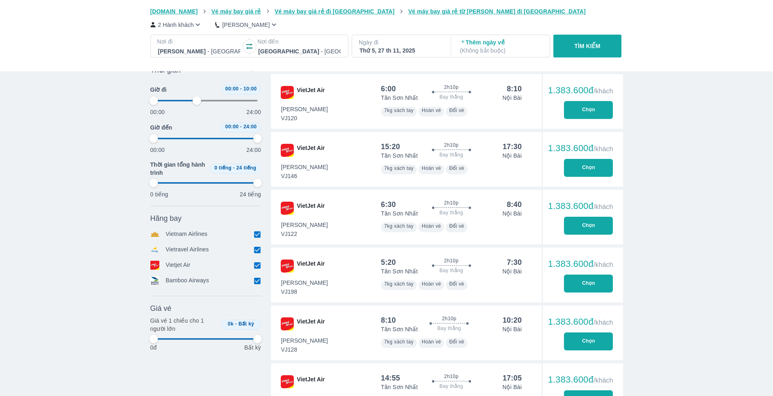
type input "97.9166666666667"
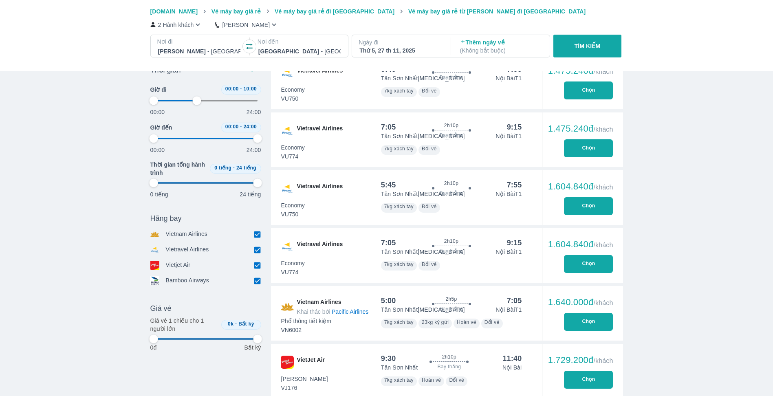
click at [204, 100] on span at bounding box center [206, 100] width 104 height 12
type input "47.9166666666667"
type input "97.9166666666667"
type input "47.9166666666667"
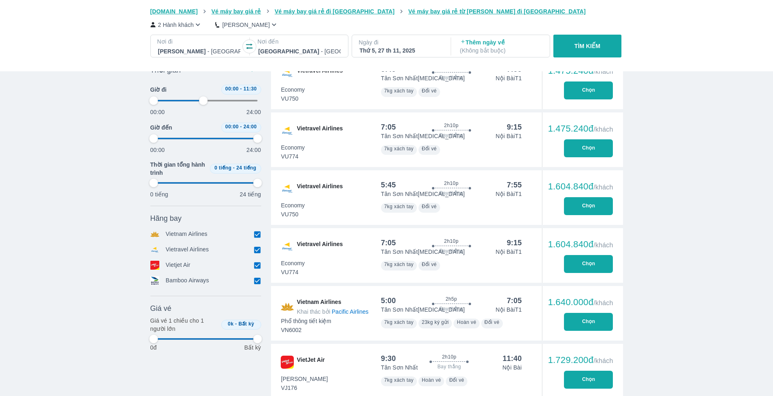
type input "97.9166666666667"
type input "47.9166666666667"
type input "97.9166666666667"
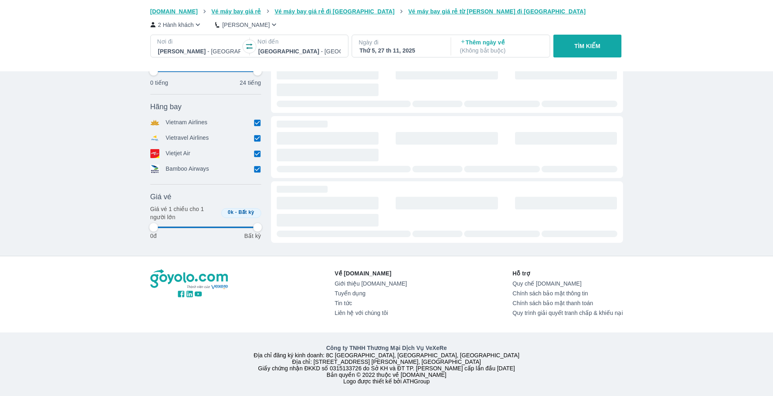
type input "47.9166666666667"
type input "97.9166666666667"
type input "47.9166666666667"
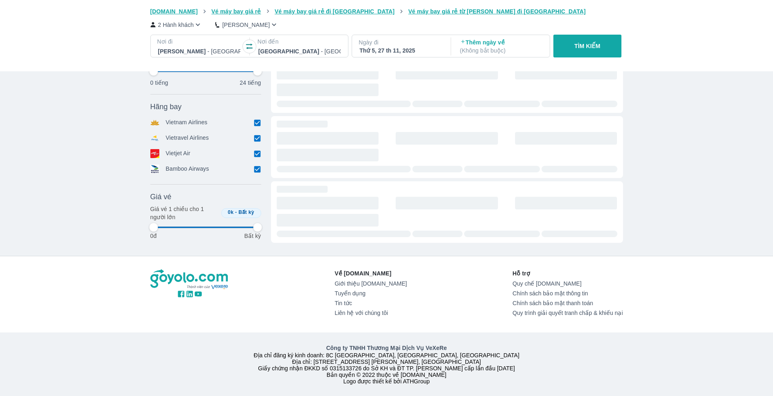
type input "97.9166666666667"
type input "47.9166666666667"
type input "97.9166666666667"
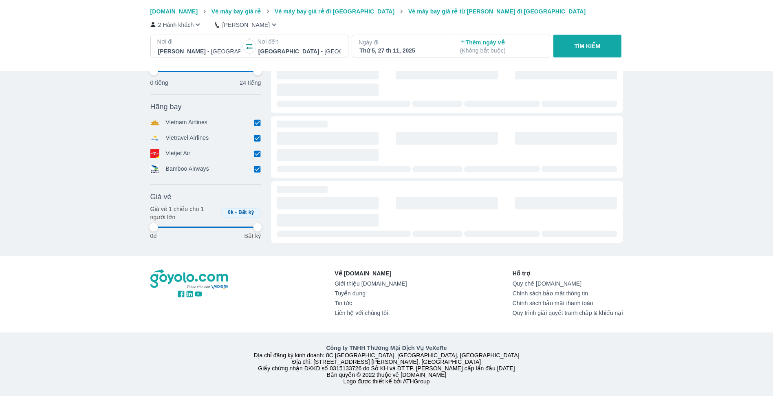
type input "47.9166666666667"
type input "97.9166666666667"
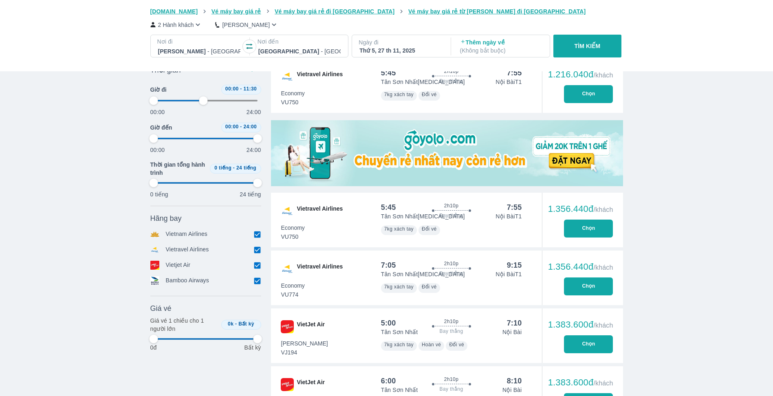
scroll to position [733, 0]
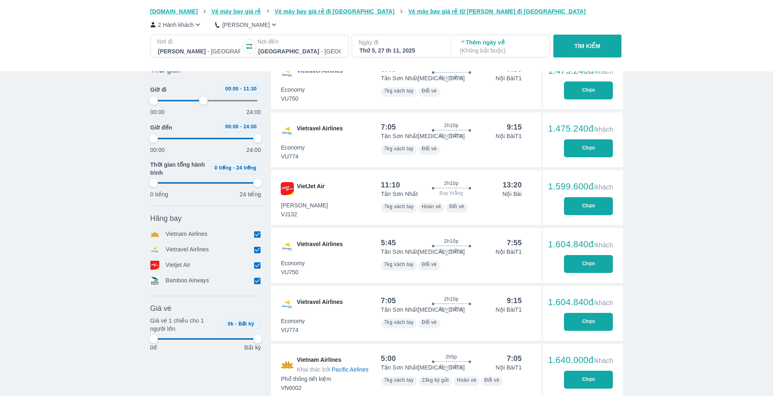
type input "47.9166666666667"
type input "97.9166666666667"
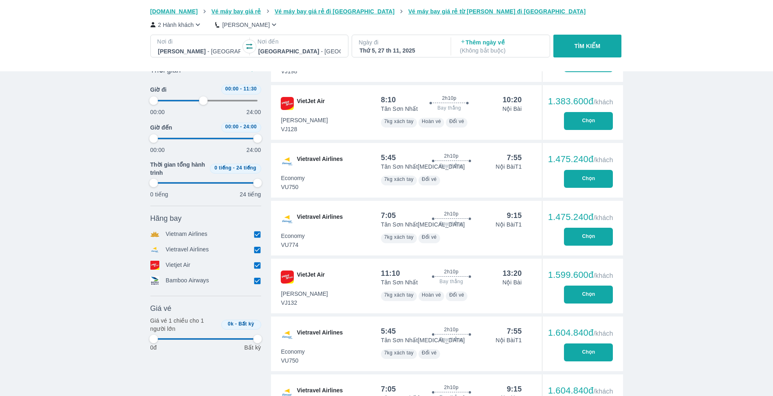
type input "47.9166666666667"
type input "97.9166666666667"
type input "47.9166666666667"
type input "97.9166666666667"
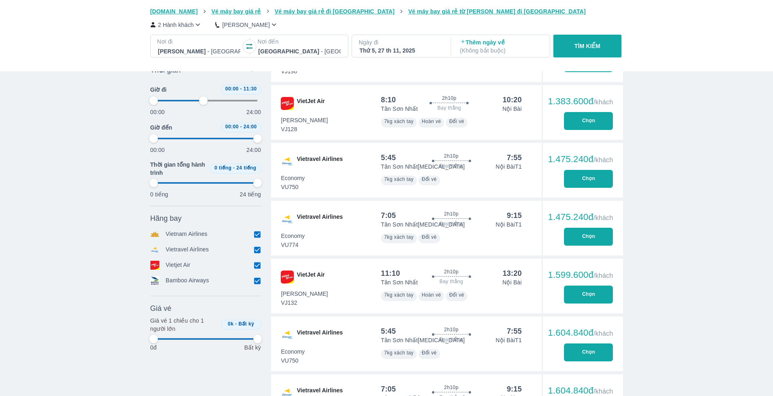
type input "97.9166666666667"
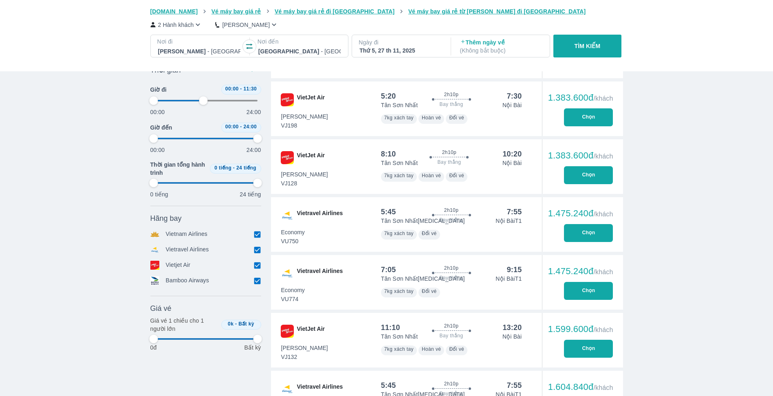
type input "47.9166666666667"
type input "97.9166666666667"
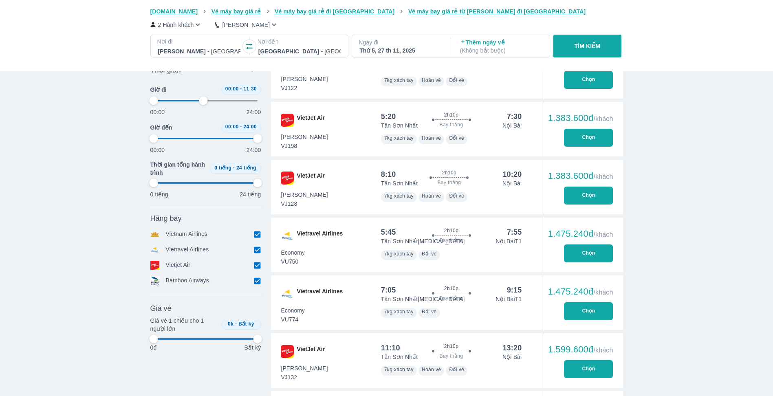
type input "47.9166666666667"
type input "97.9166666666667"
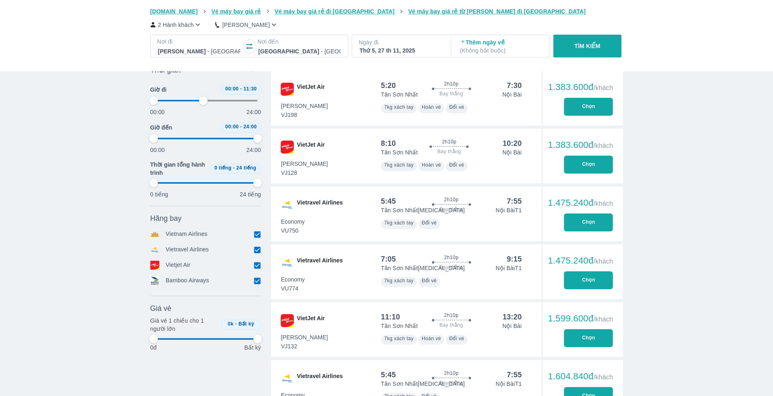
type input "47.9166666666667"
type input "97.9166666666667"
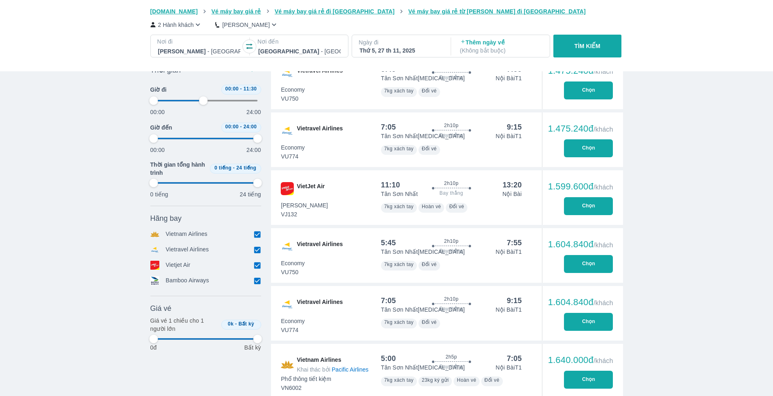
type input "47.9166666666667"
type input "97.9166666666667"
type input "47.9166666666667"
type input "97.9166666666667"
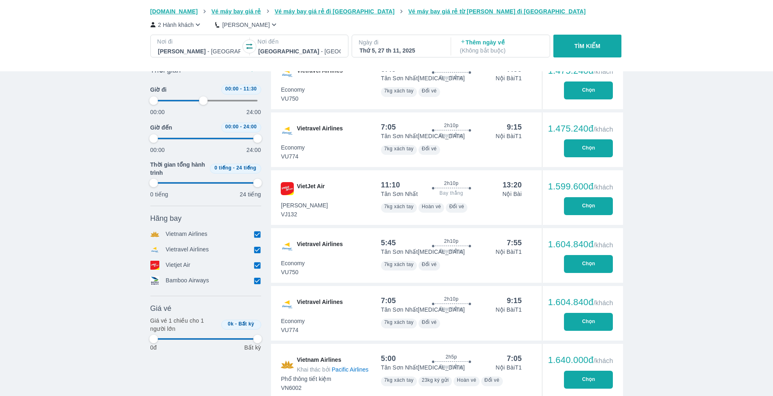
type input "97.9166666666667"
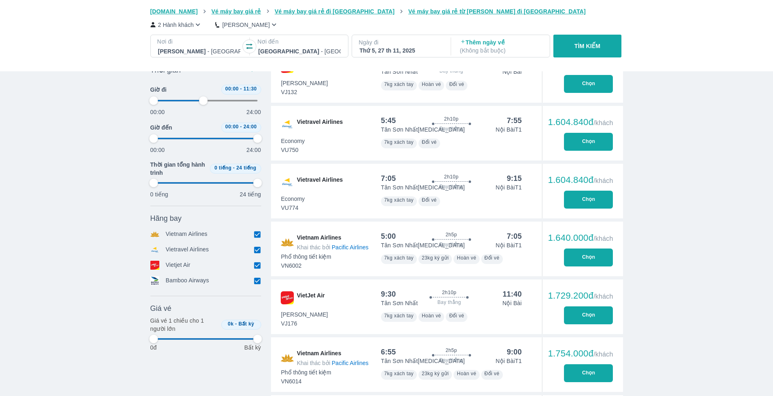
type input "47.9166666666667"
type input "97.9166666666667"
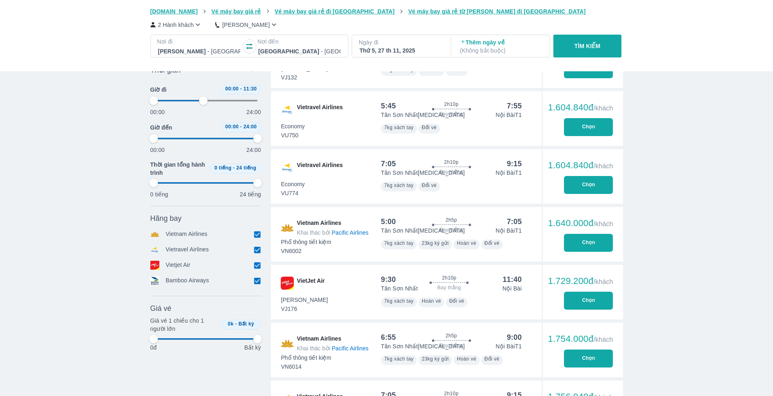
type input "47.9166666666667"
type input "97.9166666666667"
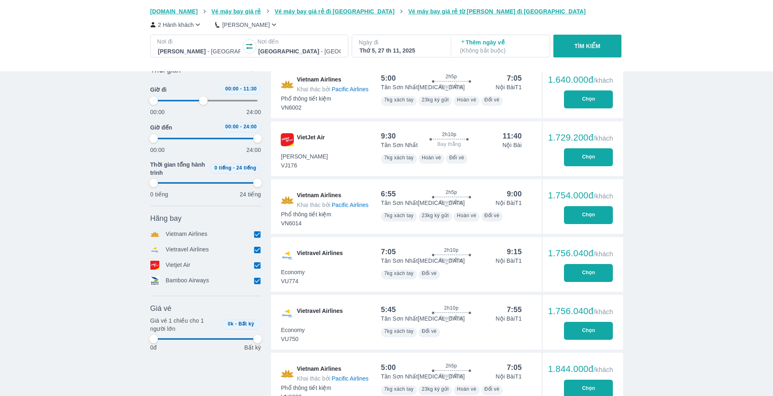
type input "47.9166666666667"
type input "97.9166666666667"
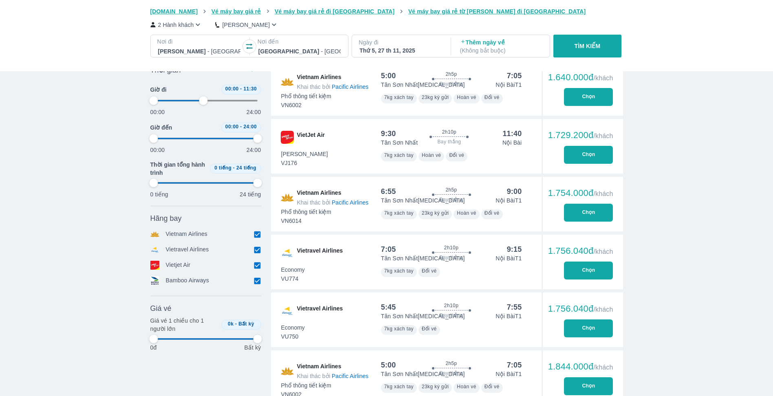
type input "47.9166666666667"
type input "97.9166666666667"
type input "47.9166666666667"
type input "97.9166666666667"
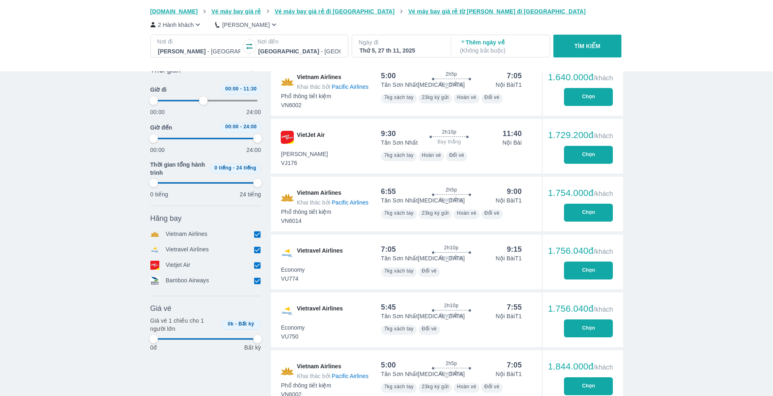
type input "97.9166666666667"
type input "47.9166666666667"
type input "97.9166666666667"
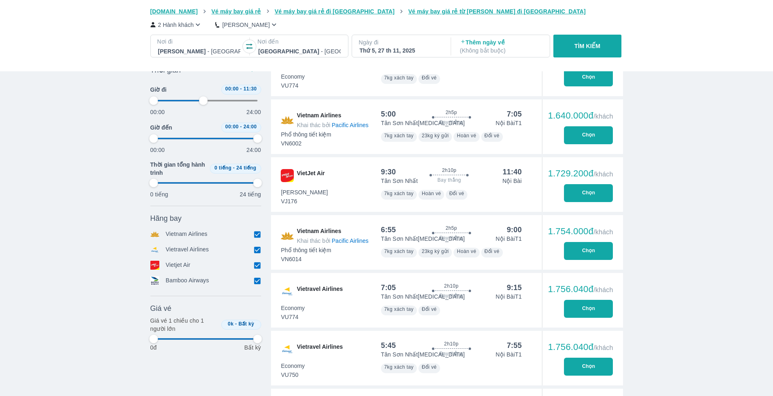
type input "47.9166666666667"
type input "97.9166666666667"
type input "47.9166666666667"
click at [588, 191] on button "Chọn" at bounding box center [588, 193] width 49 height 18
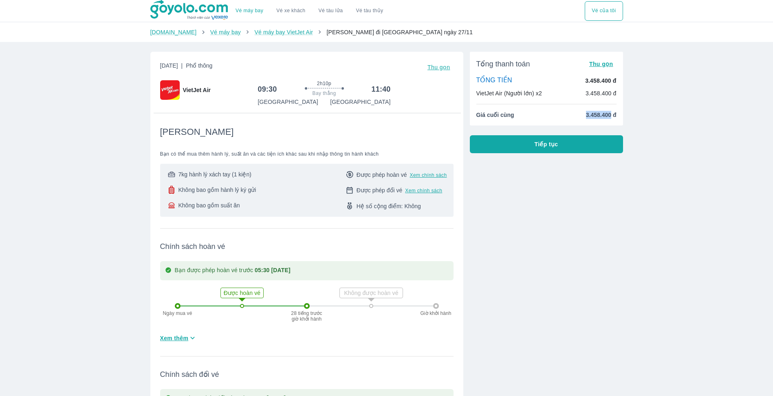
drag, startPoint x: 579, startPoint y: 114, endPoint x: 610, endPoint y: 115, distance: 31.0
click at [610, 115] on li "Giá cuối cùng 3.458.400 đ" at bounding box center [546, 115] width 140 height 8
drag, startPoint x: 610, startPoint y: 115, endPoint x: 603, endPoint y: 115, distance: 6.9
click at [524, 139] on button "Tiếp tục" at bounding box center [546, 144] width 153 height 18
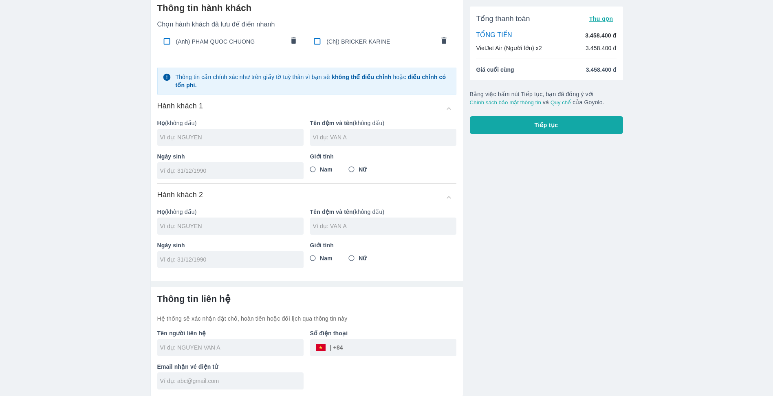
scroll to position [37, 0]
click at [182, 123] on p "Họ (không dấu)" at bounding box center [230, 123] width 146 height 8
click at [176, 138] on input "text" at bounding box center [231, 137] width 143 height 8
click at [333, 139] on input "text" at bounding box center [384, 137] width 143 height 8
click at [314, 171] on input "Nam" at bounding box center [312, 169] width 15 height 15
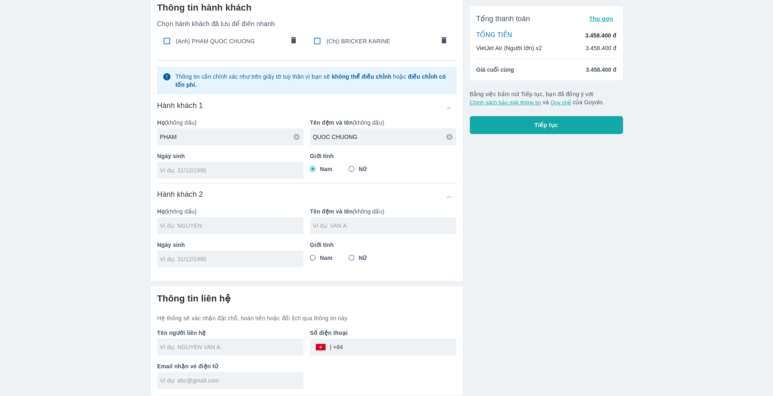
click at [204, 175] on div at bounding box center [230, 170] width 146 height 17
click at [193, 213] on p "Họ (không dấu)" at bounding box center [230, 211] width 146 height 8
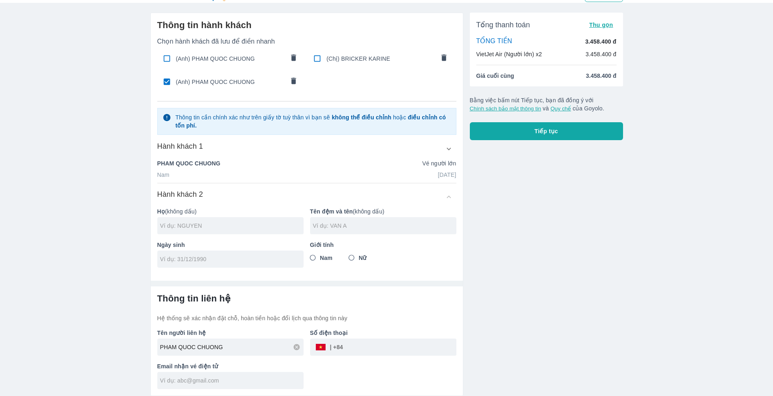
scroll to position [19, 0]
click at [189, 223] on input "text" at bounding box center [231, 226] width 143 height 8
click at [323, 229] on input "text" at bounding box center [384, 226] width 143 height 8
click at [350, 257] on input "Nữ" at bounding box center [351, 257] width 15 height 15
click at [195, 262] on input "tel" at bounding box center [227, 259] width 135 height 8
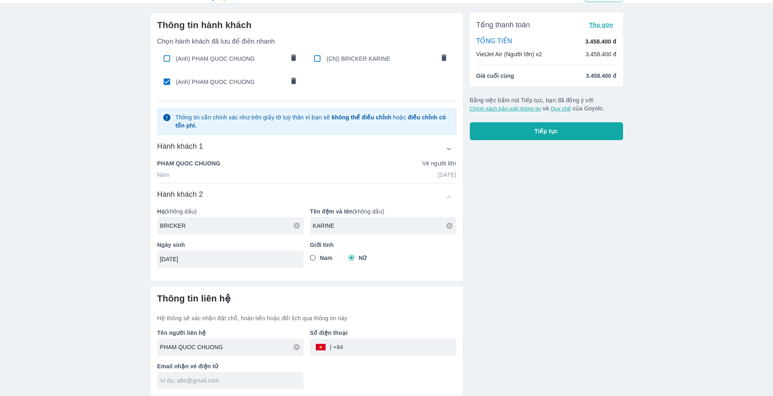
click at [324, 347] on div "​" at bounding box center [329, 347] width 28 height 0
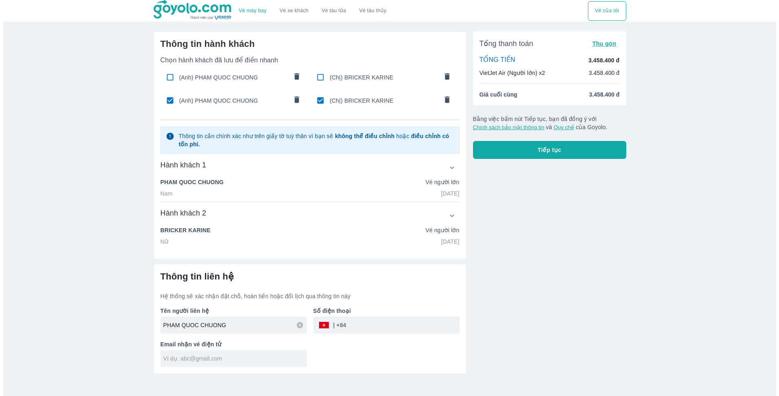
scroll to position [0, 0]
drag, startPoint x: 353, startPoint y: 325, endPoint x: 336, endPoint y: 328, distance: 16.9
click at [336, 328] on div "​" at bounding box center [386, 324] width 146 height 17
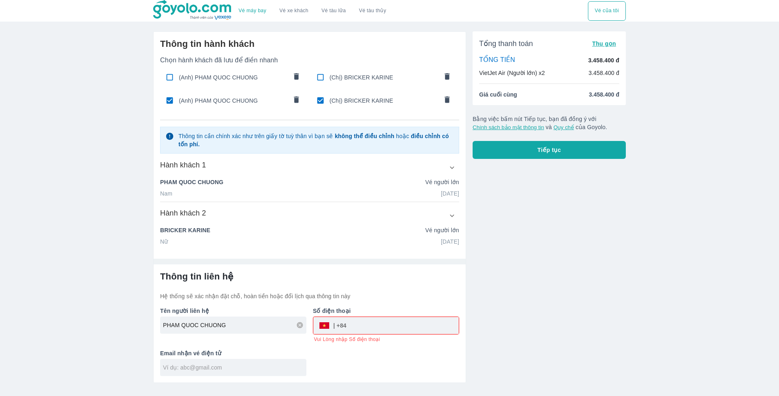
click at [325, 327] on div "​" at bounding box center [385, 325] width 145 height 17
click at [208, 368] on input "text" at bounding box center [234, 367] width 143 height 8
click at [324, 326] on div "​" at bounding box center [385, 325] width 145 height 17
click at [527, 151] on button "Tiếp tục" at bounding box center [548, 150] width 153 height 18
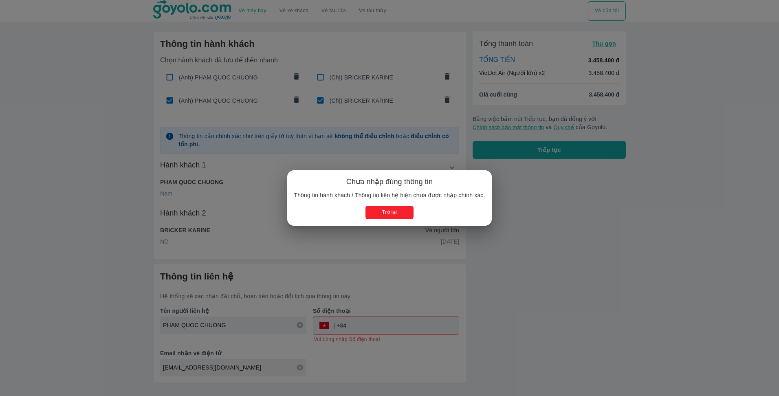
click at [388, 208] on button "Trở lại" at bounding box center [389, 212] width 48 height 13
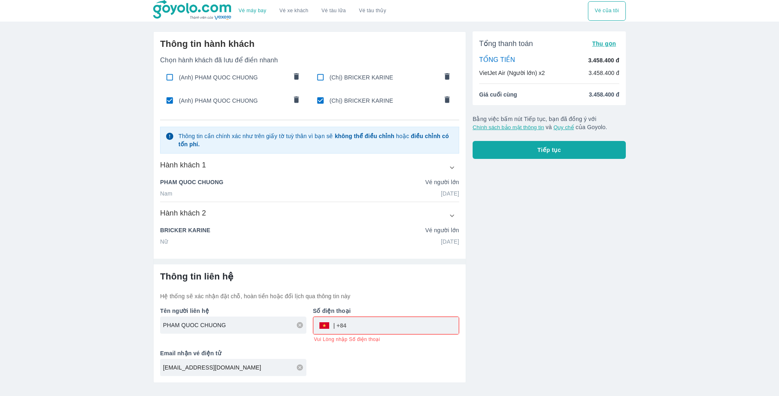
click at [242, 328] on input "PHAM QUOC CHUONG" at bounding box center [234, 325] width 143 height 8
click at [539, 151] on span "Tiếp tục" at bounding box center [549, 150] width 24 height 8
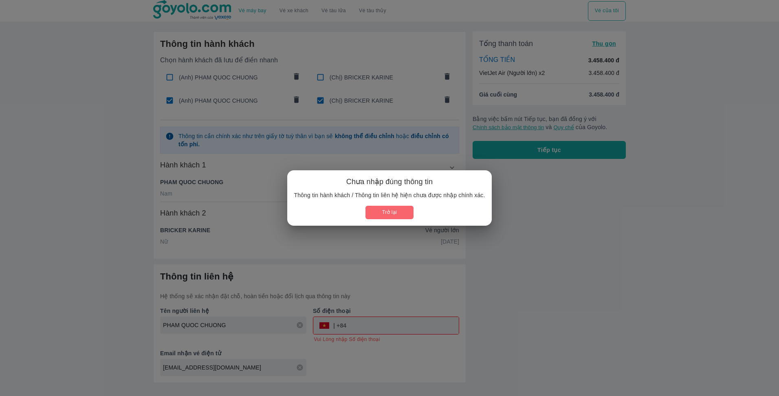
click at [382, 209] on button "Trở lại" at bounding box center [389, 212] width 48 height 13
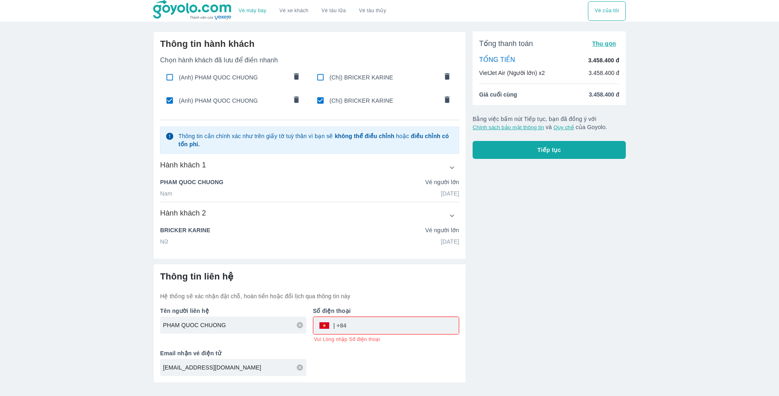
click at [324, 325] on div "​" at bounding box center [332, 325] width 28 height 0
click at [331, 325] on div "​" at bounding box center [332, 325] width 28 height 0
click at [344, 325] on div "​" at bounding box center [332, 325] width 28 height 0
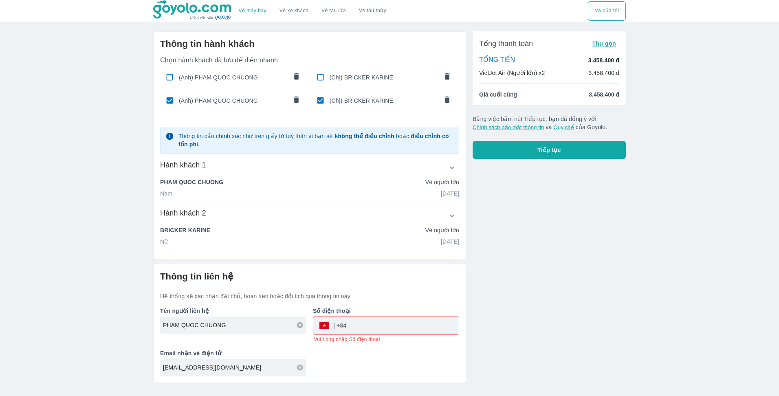
click at [356, 341] on span "Vui Lòng nhập Số điện thoại" at bounding box center [347, 339] width 66 height 7
click at [356, 330] on input "tel" at bounding box center [402, 326] width 112 height 20
